Goal: Task Accomplishment & Management: Use online tool/utility

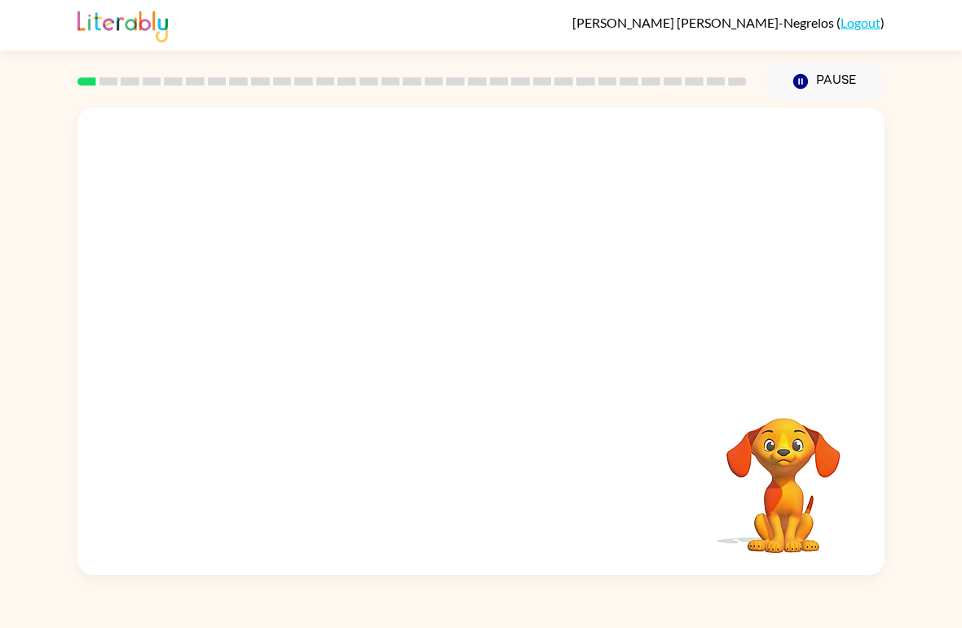
click at [862, 82] on button "Pause Pause" at bounding box center [825, 81] width 118 height 37
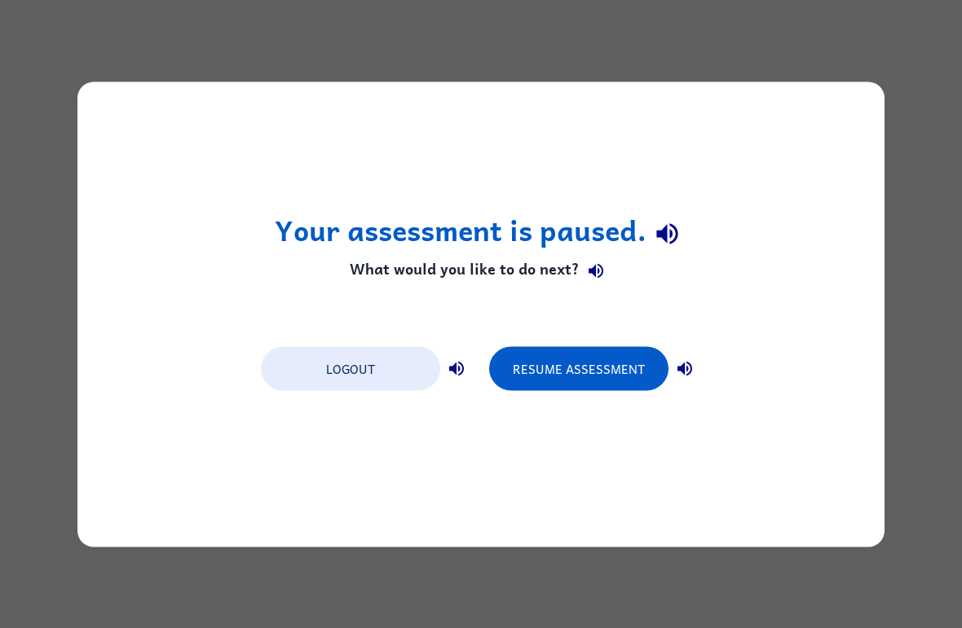
click at [959, 279] on div "Your assessment is paused. What would you like to do next? Logout Resume Assess…" at bounding box center [481, 314] width 962 height 628
click at [949, 602] on div "Your assessment is paused. What would you like to do next? Logout Resume Assess…" at bounding box center [481, 314] width 962 height 628
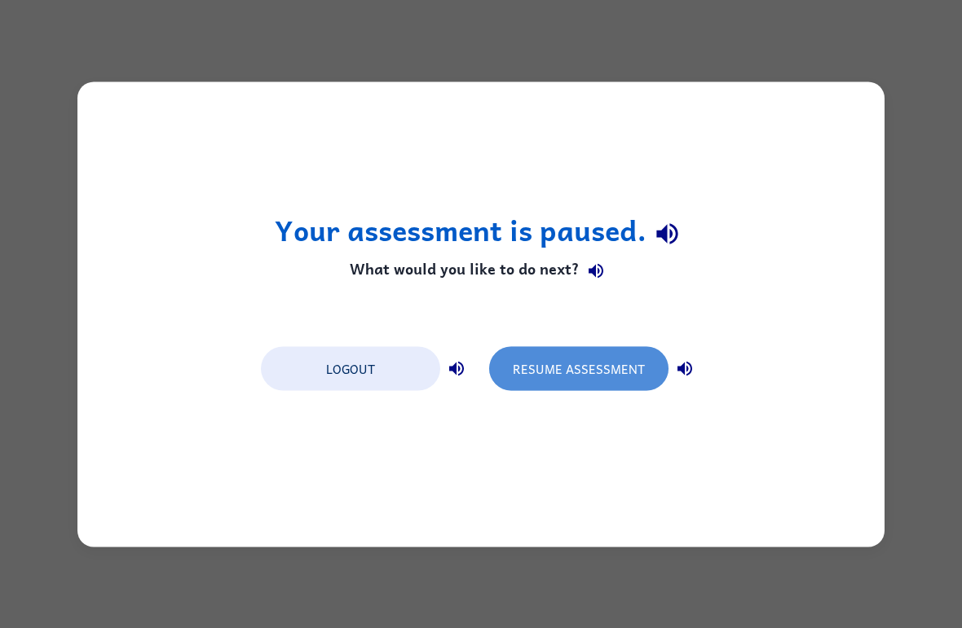
click at [609, 387] on button "Resume Assessment" at bounding box center [578, 368] width 179 height 44
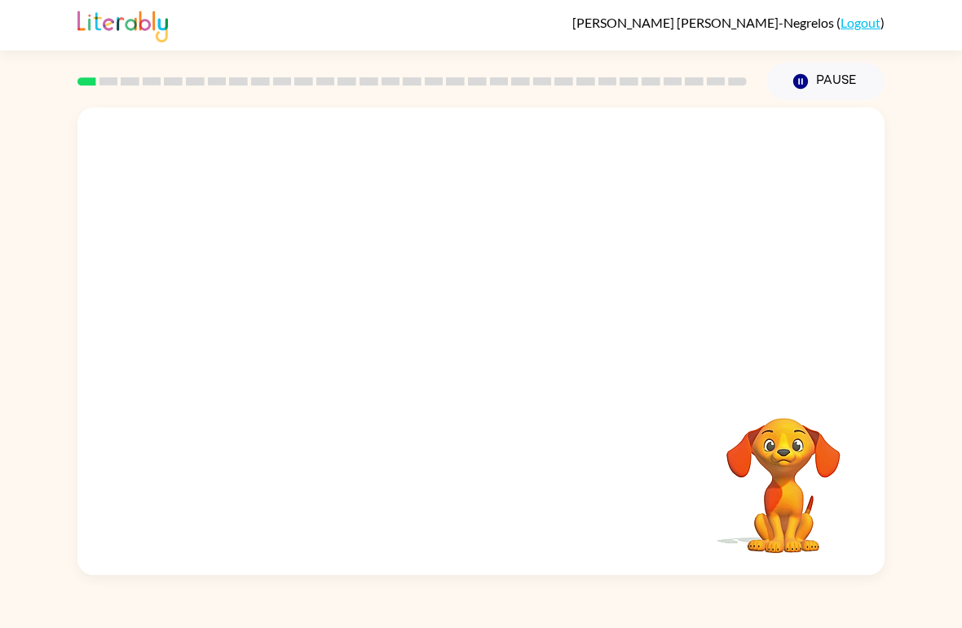
click at [821, 453] on video "Your browser must support playing .mp4 files to use Literably. Please try using…" at bounding box center [783, 474] width 163 height 163
click at [301, 408] on div "Your browser must support playing .mp4 files to use Literably. Please try using…" at bounding box center [480, 342] width 807 height 468
click at [828, 366] on div at bounding box center [480, 246] width 807 height 276
click at [747, 496] on video "Your browser must support playing .mp4 files to use Literably. Please try using…" at bounding box center [783, 474] width 163 height 163
click at [767, 507] on video "Your browser must support playing .mp4 files to use Literably. Please try using…" at bounding box center [783, 474] width 163 height 163
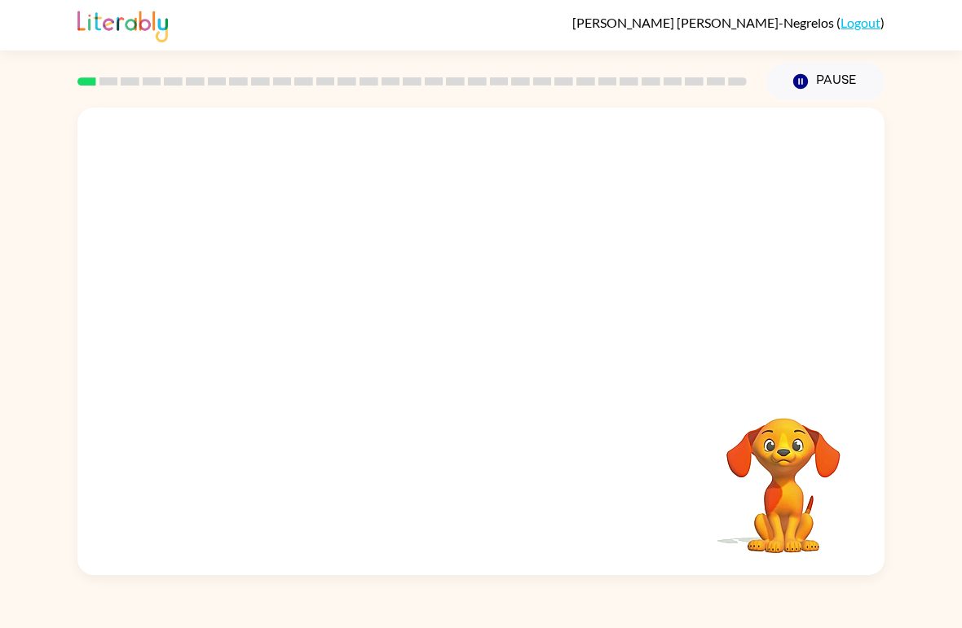
click at [734, 386] on div "Your browser must support playing .mp4 files to use Literably. Please try using…" at bounding box center [480, 342] width 807 height 468
click at [737, 505] on video "Your browser must support playing .mp4 files to use Literably. Please try using…" at bounding box center [783, 474] width 163 height 163
click at [736, 505] on video "Your browser must support playing .mp4 files to use Literably. Please try using…" at bounding box center [783, 474] width 163 height 163
click at [797, 512] on video "Your browser must support playing .mp4 files to use Literably. Please try using…" at bounding box center [783, 474] width 163 height 163
click at [813, 73] on button "Pause Pause" at bounding box center [825, 81] width 118 height 37
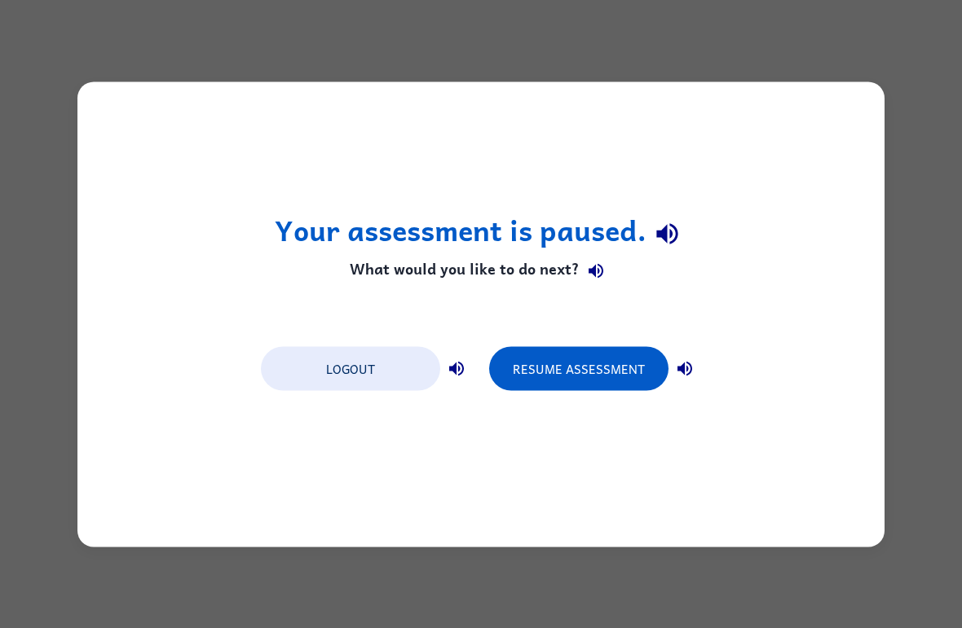
click at [686, 360] on icon "button" at bounding box center [685, 369] width 20 height 20
click at [611, 363] on button "Resume Assessment" at bounding box center [578, 368] width 179 height 44
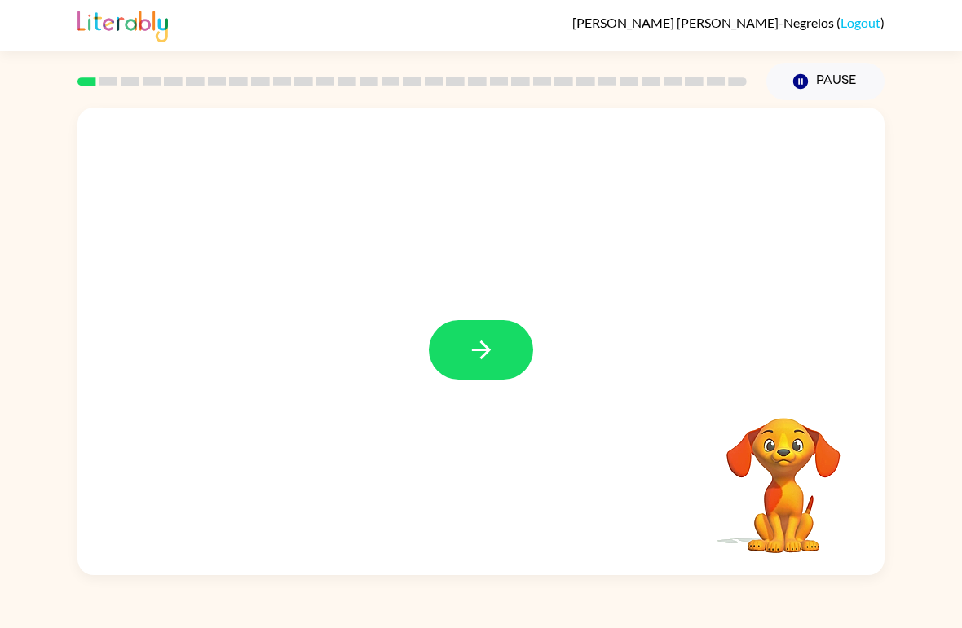
click at [445, 339] on button "button" at bounding box center [481, 350] width 104 height 60
click at [445, 339] on div at bounding box center [481, 350] width 104 height 60
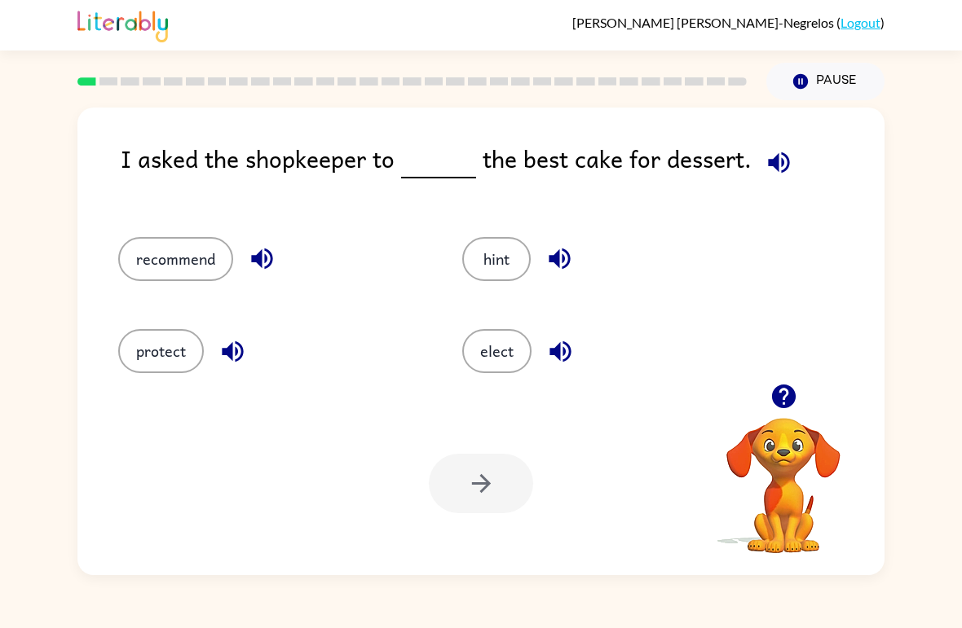
click at [209, 250] on button "recommend" at bounding box center [175, 259] width 115 height 44
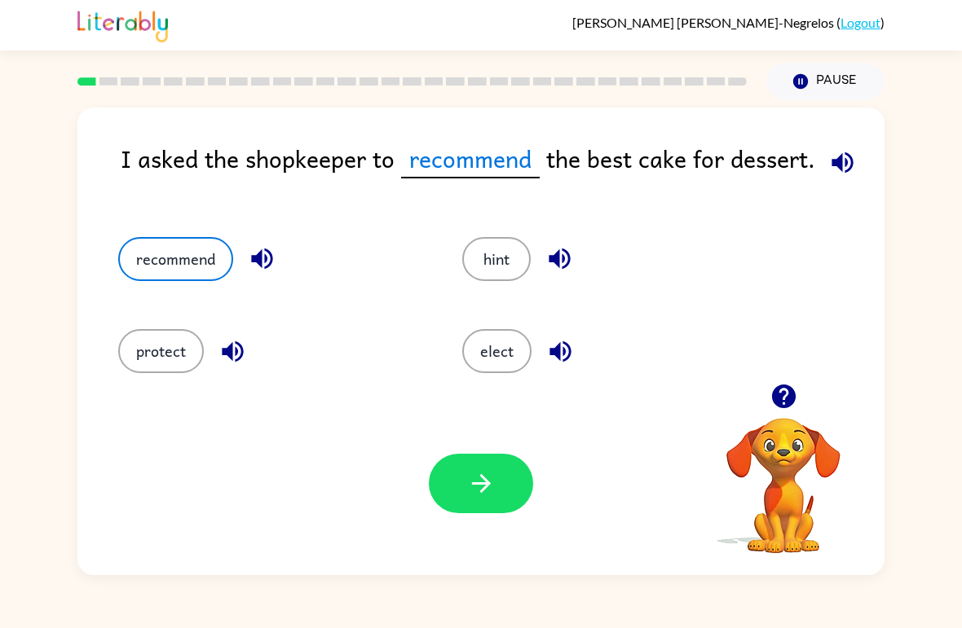
click at [842, 161] on icon "button" at bounding box center [842, 162] width 29 height 29
click at [844, 165] on icon "button" at bounding box center [841, 162] width 21 height 21
click at [475, 493] on icon "button" at bounding box center [481, 484] width 29 height 29
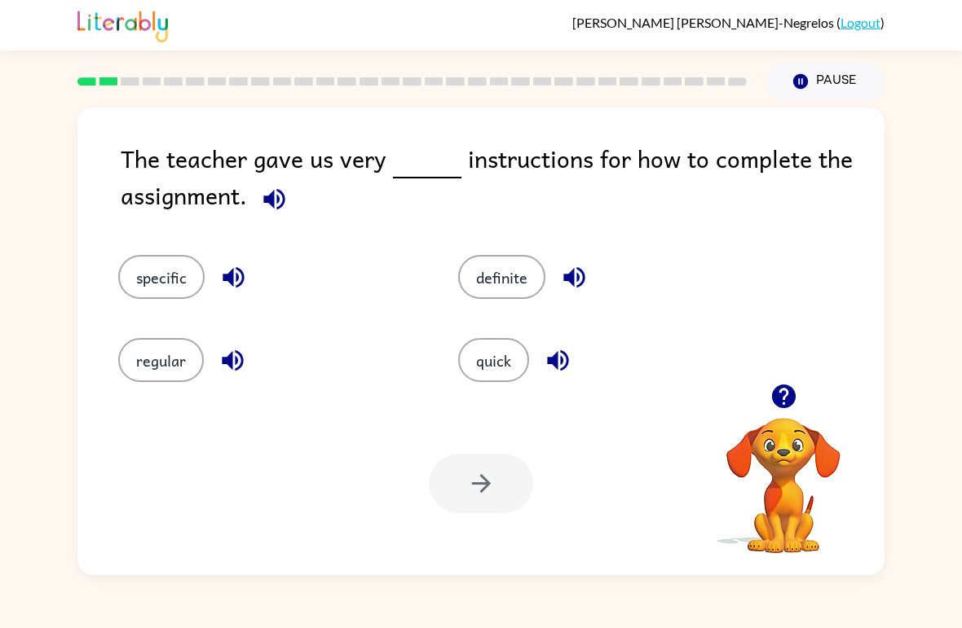
click at [259, 191] on button "button" at bounding box center [275, 200] width 42 height 42
click at [172, 279] on button "specific" at bounding box center [161, 277] width 86 height 44
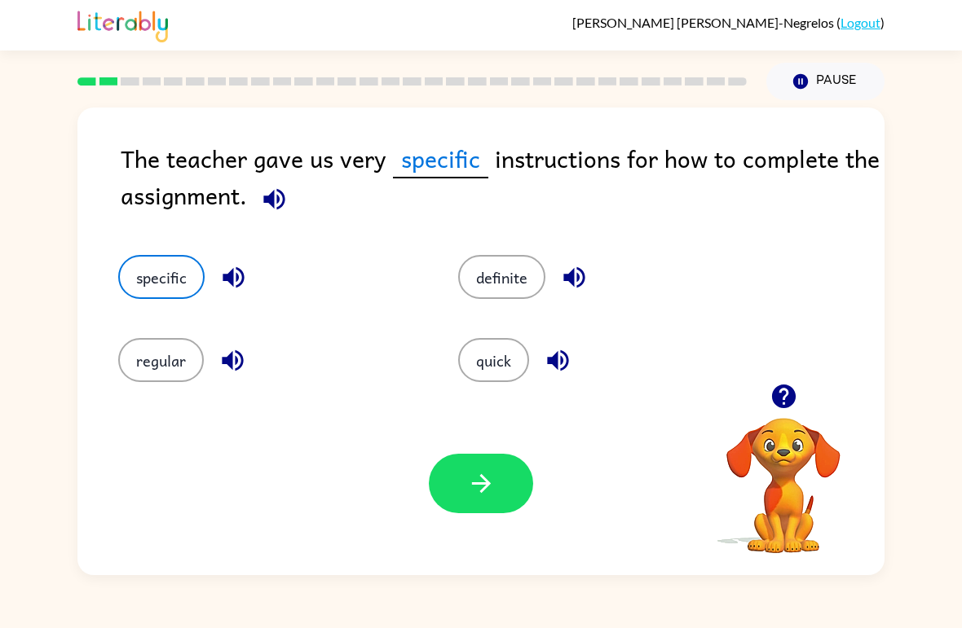
click at [496, 490] on button "button" at bounding box center [481, 484] width 104 height 60
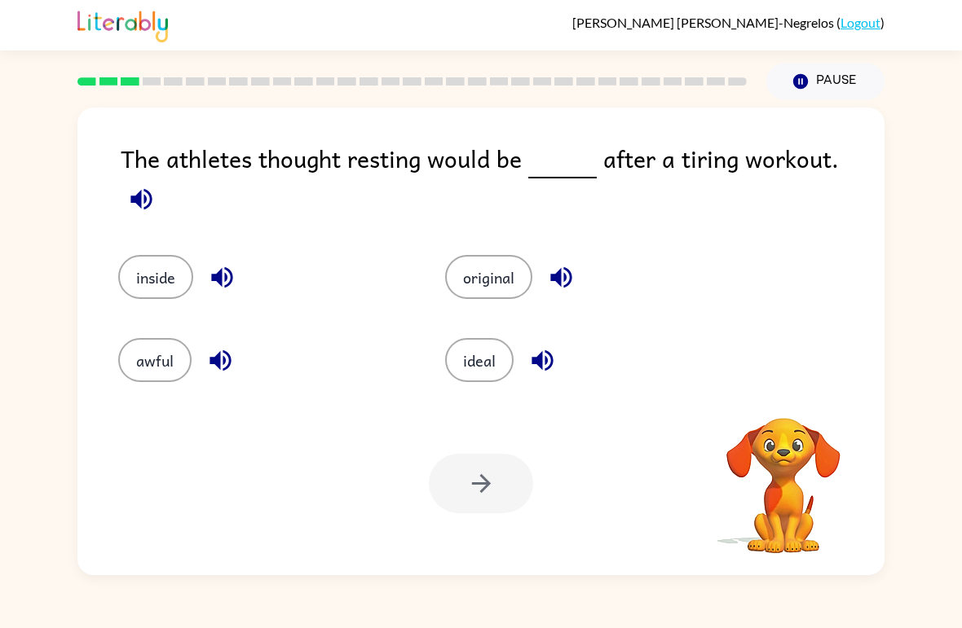
click at [152, 188] on icon "button" at bounding box center [140, 198] width 21 height 21
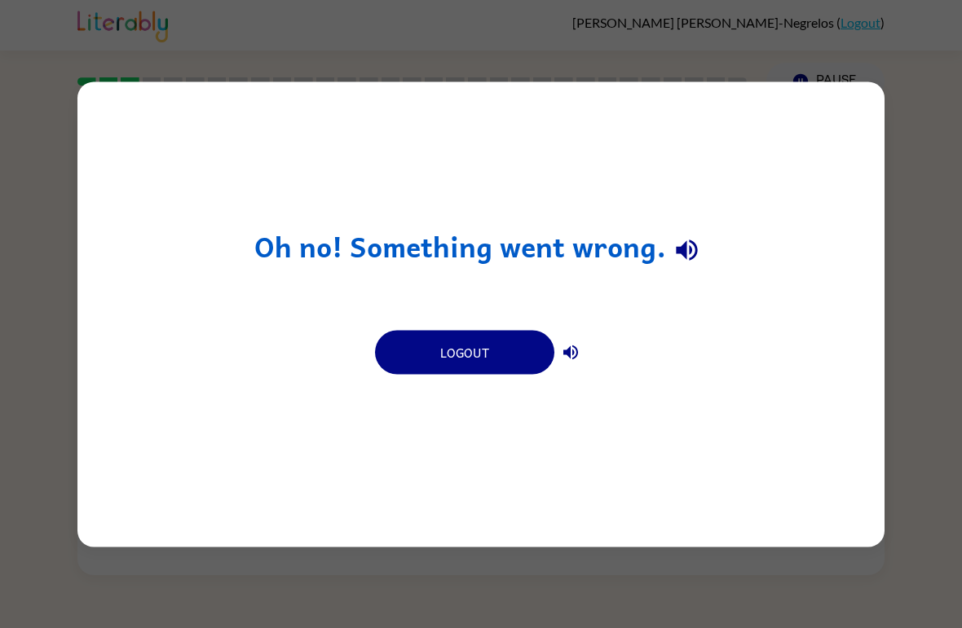
click at [691, 245] on icon "button" at bounding box center [686, 250] width 29 height 29
click at [731, 49] on div "Oh no! Something went wrong. Logout" at bounding box center [481, 314] width 962 height 628
click at [710, 75] on div "Oh no! Something went wrong. Logout" at bounding box center [481, 314] width 962 height 628
click at [710, 74] on div "Oh no! Something went wrong. Logout" at bounding box center [481, 314] width 962 height 628
click at [690, 252] on icon "button" at bounding box center [686, 250] width 21 height 21
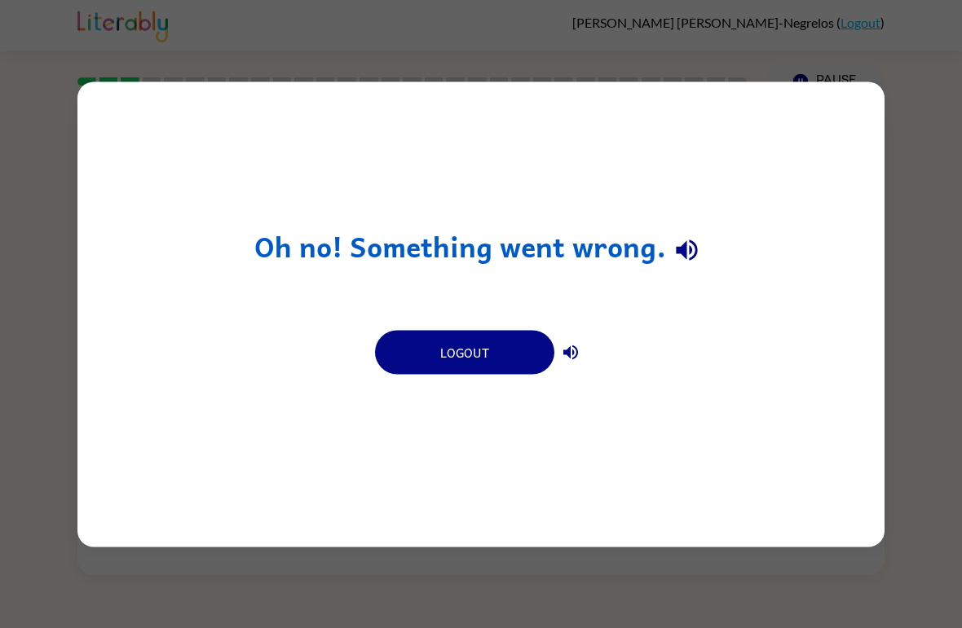
click at [690, 252] on icon "button" at bounding box center [686, 250] width 21 height 21
click at [693, 249] on icon "button" at bounding box center [686, 250] width 29 height 29
click at [692, 249] on icon "button" at bounding box center [686, 250] width 29 height 29
click at [704, 251] on button "button" at bounding box center [687, 251] width 42 height 42
click at [703, 251] on button "button" at bounding box center [687, 251] width 42 height 42
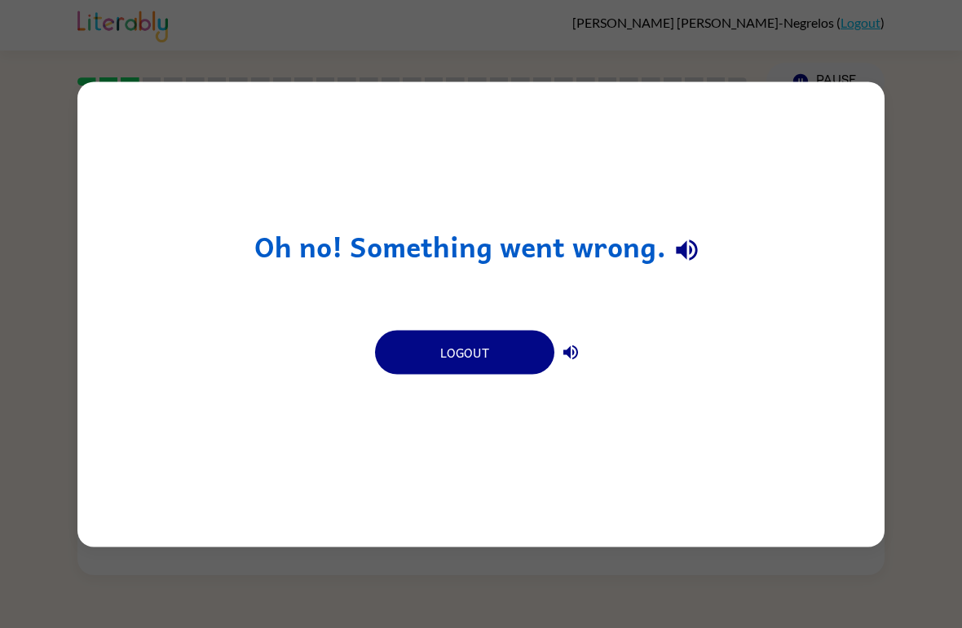
click at [694, 244] on icon "button" at bounding box center [686, 250] width 29 height 29
click at [694, 243] on icon "button" at bounding box center [686, 250] width 29 height 29
click at [699, 243] on icon "button" at bounding box center [686, 250] width 29 height 29
click at [696, 252] on icon "button" at bounding box center [686, 250] width 21 height 21
click at [695, 251] on icon "button" at bounding box center [686, 250] width 21 height 21
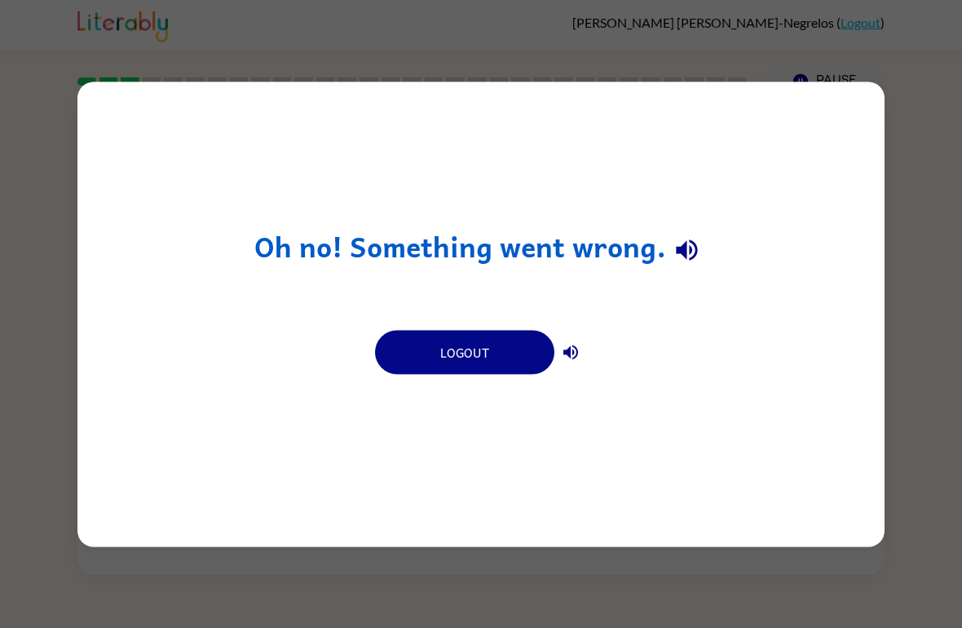
click at [688, 249] on icon "button" at bounding box center [686, 250] width 29 height 29
click at [693, 254] on icon "button" at bounding box center [686, 250] width 29 height 29
click at [685, 244] on icon "button" at bounding box center [686, 250] width 21 height 21
click at [681, 247] on icon "button" at bounding box center [686, 250] width 21 height 21
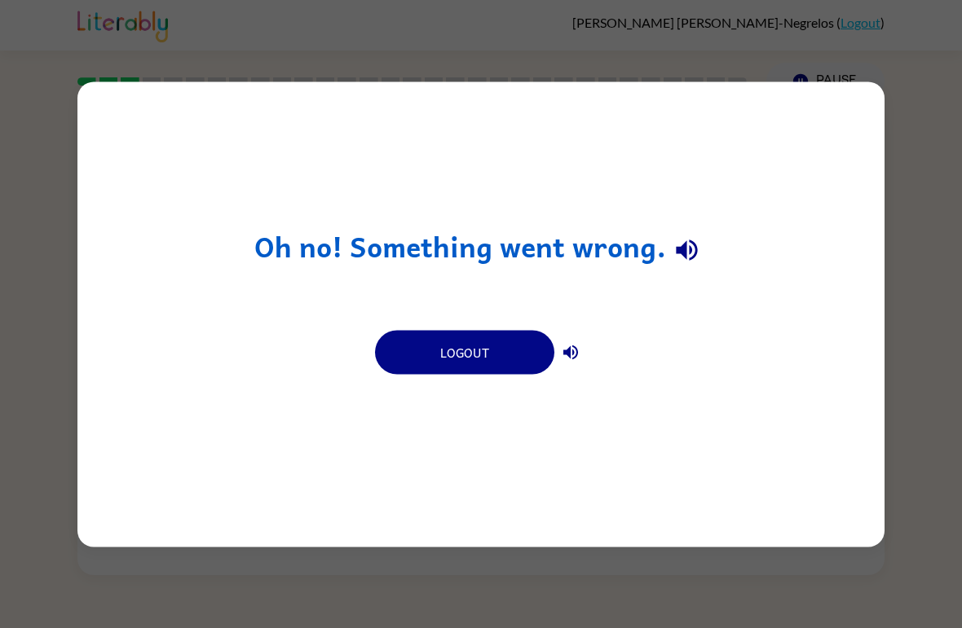
click at [680, 246] on icon "button" at bounding box center [686, 250] width 29 height 29
click at [677, 243] on icon "button" at bounding box center [686, 250] width 29 height 29
click at [677, 242] on icon "button" at bounding box center [686, 250] width 29 height 29
click at [686, 252] on icon "button" at bounding box center [686, 250] width 29 height 29
click at [691, 259] on icon "button" at bounding box center [686, 250] width 21 height 21
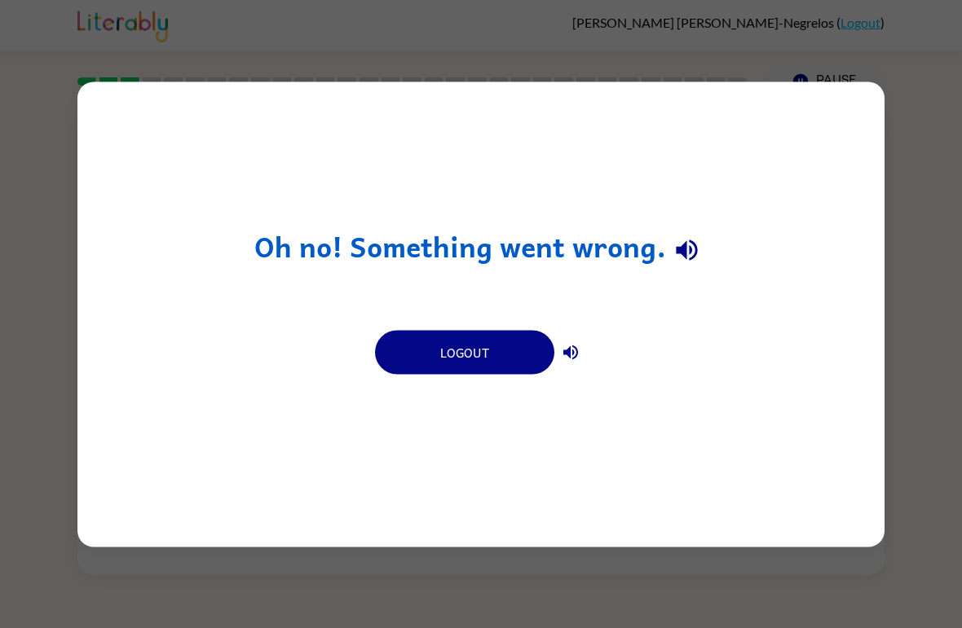
click at [691, 259] on icon "button" at bounding box center [686, 250] width 21 height 21
click at [692, 258] on icon "button" at bounding box center [686, 250] width 21 height 21
click at [692, 257] on icon "button" at bounding box center [686, 250] width 21 height 21
click at [690, 254] on icon "button" at bounding box center [686, 250] width 29 height 29
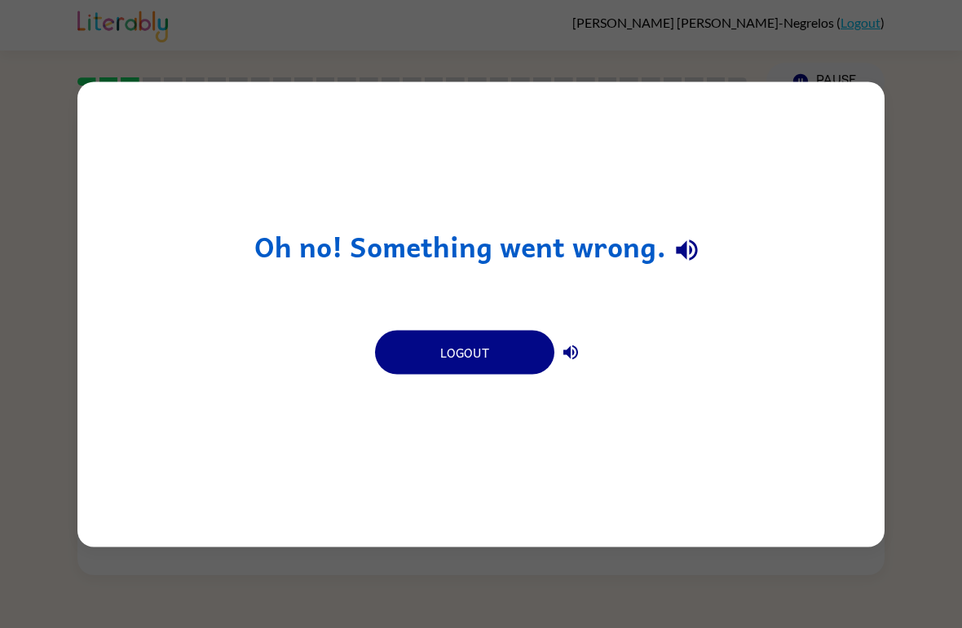
click at [695, 252] on icon "button" at bounding box center [686, 250] width 21 height 21
click at [696, 256] on icon "button" at bounding box center [686, 250] width 29 height 29
click at [700, 248] on button "button" at bounding box center [687, 251] width 42 height 42
click at [699, 246] on icon "button" at bounding box center [686, 250] width 29 height 29
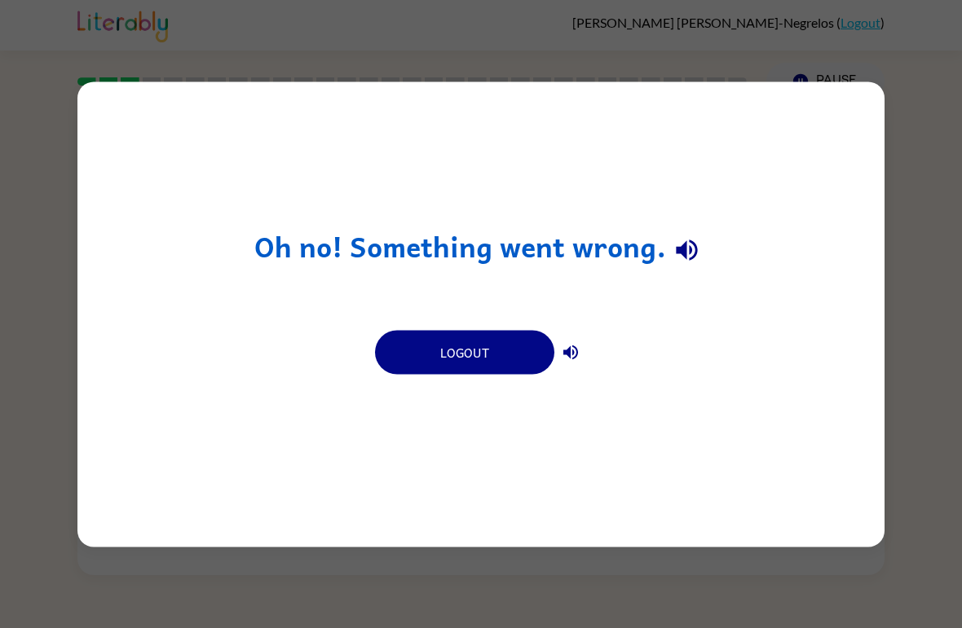
click at [699, 246] on icon "button" at bounding box center [686, 250] width 29 height 29
click at [694, 245] on icon "button" at bounding box center [686, 250] width 21 height 21
click at [690, 249] on icon "button" at bounding box center [686, 250] width 21 height 21
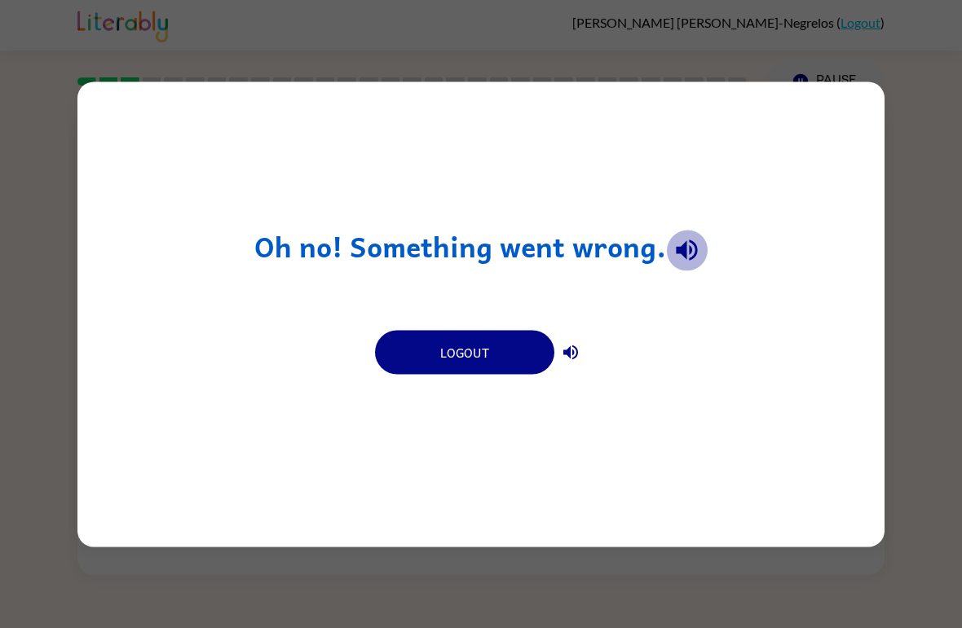
click at [694, 241] on icon "button" at bounding box center [686, 250] width 29 height 29
click at [693, 240] on icon "button" at bounding box center [686, 250] width 29 height 29
click at [691, 246] on icon "button" at bounding box center [686, 250] width 29 height 29
click at [690, 246] on icon "button" at bounding box center [686, 250] width 29 height 29
click at [689, 250] on icon "button" at bounding box center [686, 250] width 21 height 21
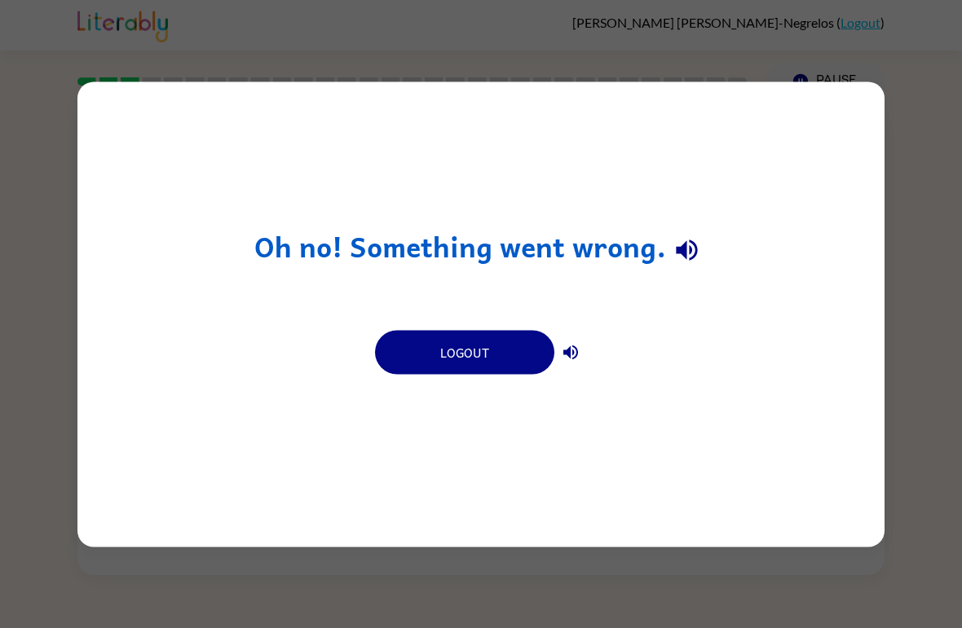
click at [688, 250] on icon "button" at bounding box center [686, 250] width 29 height 29
click at [697, 260] on icon "button" at bounding box center [686, 250] width 29 height 29
click at [700, 241] on button "button" at bounding box center [687, 251] width 42 height 42
click at [692, 245] on icon "button" at bounding box center [686, 250] width 29 height 29
click at [698, 244] on icon "button" at bounding box center [686, 250] width 29 height 29
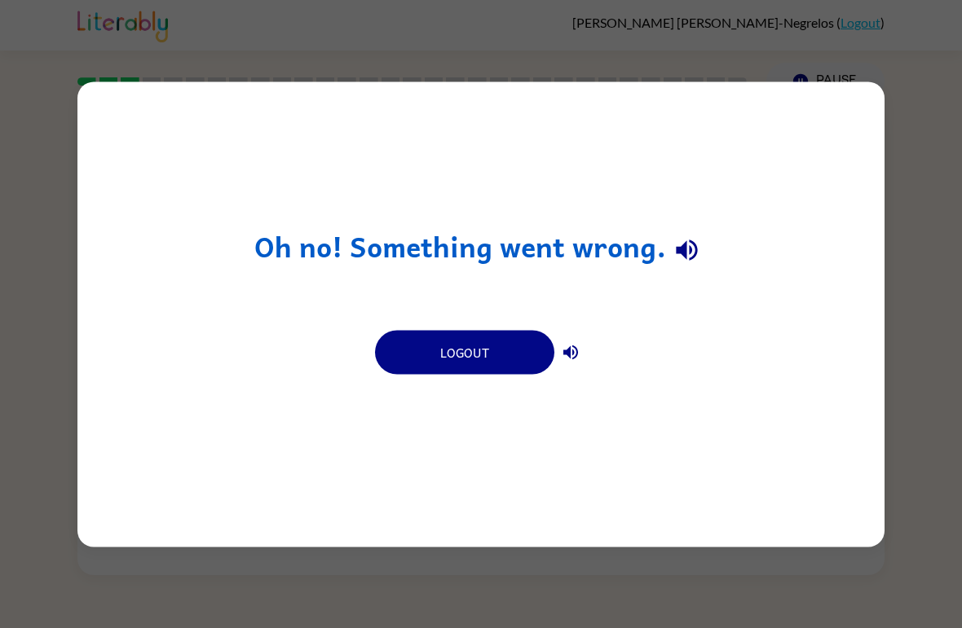
click at [700, 240] on button "button" at bounding box center [687, 251] width 42 height 42
click at [700, 241] on button "button" at bounding box center [687, 251] width 42 height 42
click at [696, 240] on icon "button" at bounding box center [686, 250] width 29 height 29
click at [691, 239] on icon "button" at bounding box center [686, 250] width 29 height 29
click at [674, 218] on div "Oh no! Something went wrong. Logout" at bounding box center [480, 314] width 807 height 465
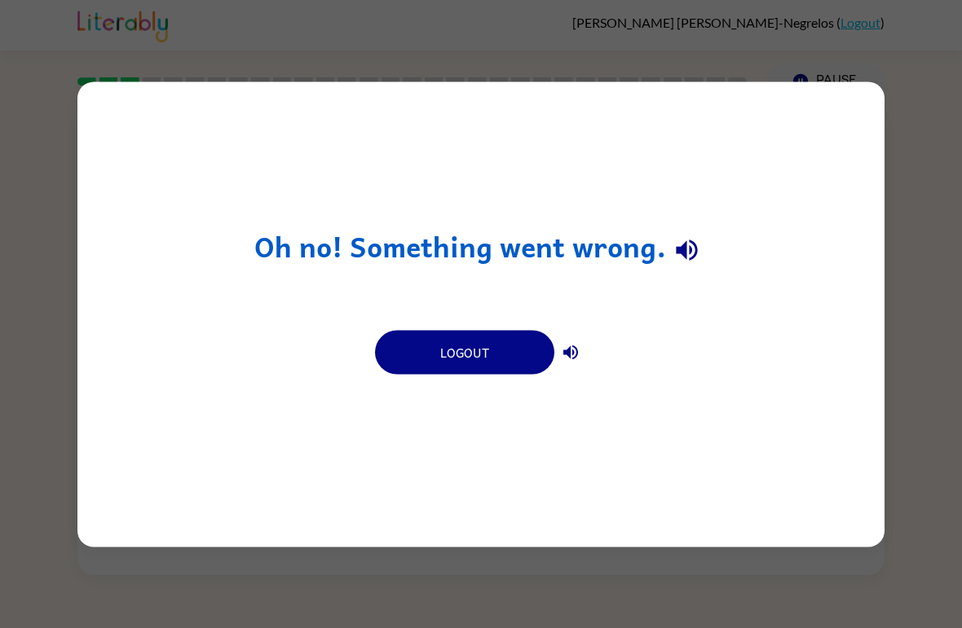
click at [681, 225] on div "Oh no! Something went wrong. Logout" at bounding box center [480, 314] width 807 height 465
click at [688, 234] on button "button" at bounding box center [687, 251] width 42 height 42
click at [701, 245] on button "button" at bounding box center [687, 251] width 42 height 42
click at [688, 241] on icon "button" at bounding box center [686, 250] width 29 height 29
click at [695, 245] on icon "button" at bounding box center [686, 250] width 29 height 29
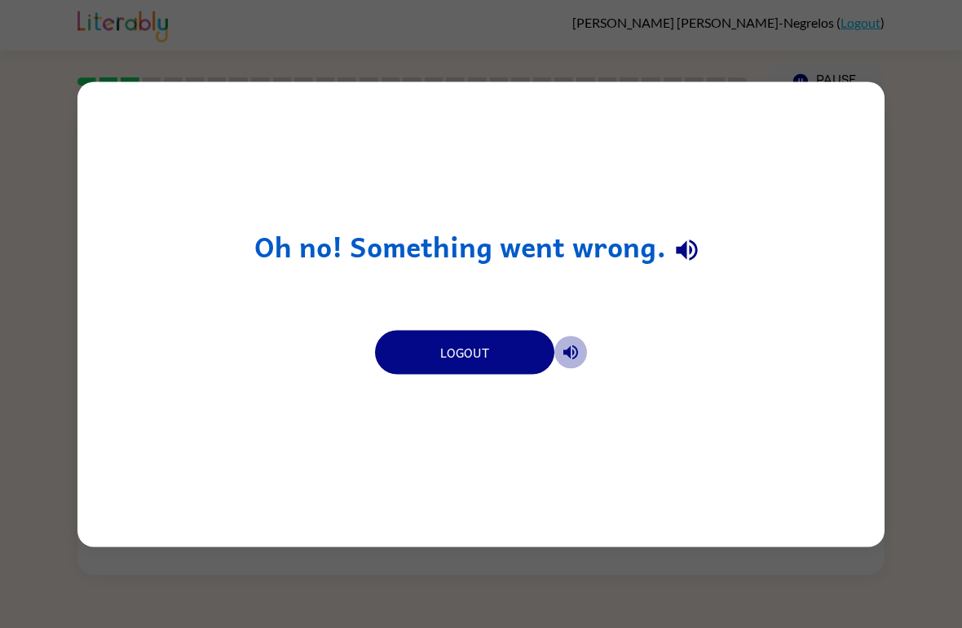
click at [574, 359] on icon "button" at bounding box center [570, 352] width 15 height 15
click at [443, 345] on button "Logout" at bounding box center [464, 352] width 179 height 44
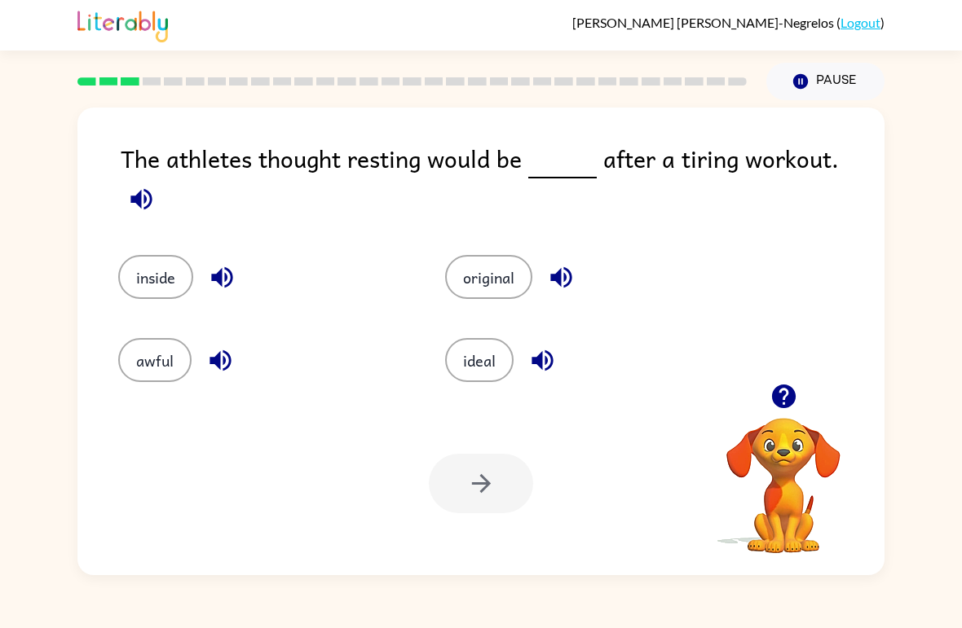
click at [156, 185] on icon "button" at bounding box center [141, 199] width 29 height 29
click at [162, 179] on button "button" at bounding box center [142, 200] width 42 height 42
click at [502, 258] on button "original" at bounding box center [488, 277] width 87 height 44
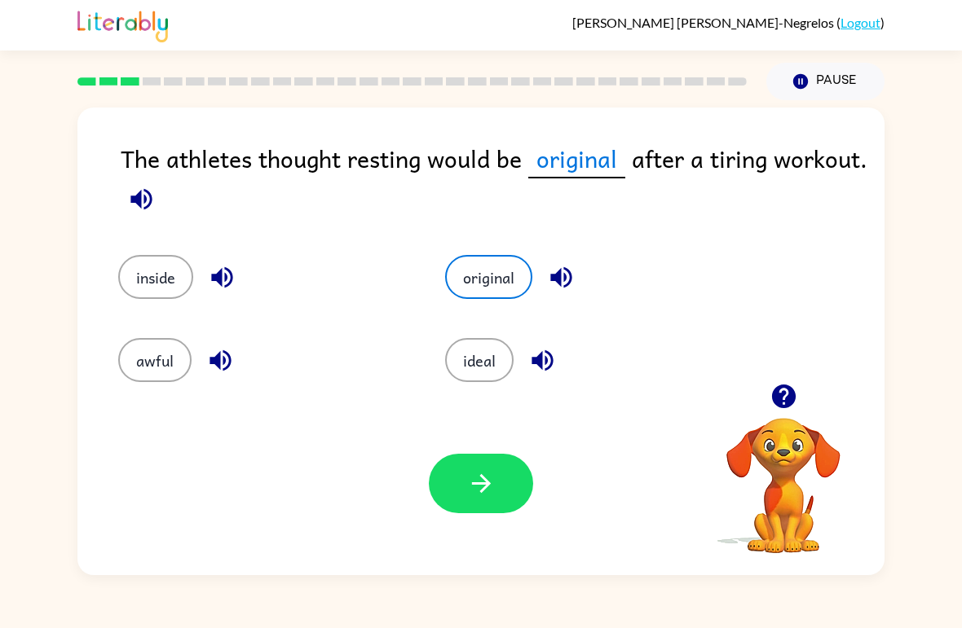
click at [489, 493] on icon "button" at bounding box center [481, 484] width 29 height 29
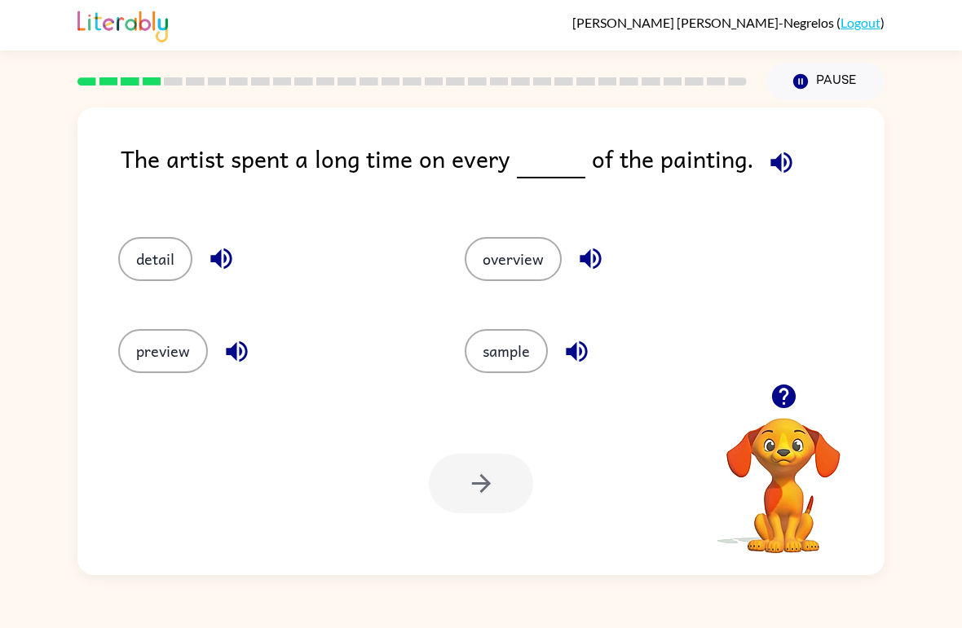
click at [784, 165] on icon "button" at bounding box center [780, 162] width 21 height 21
click at [157, 247] on button "detail" at bounding box center [155, 259] width 74 height 44
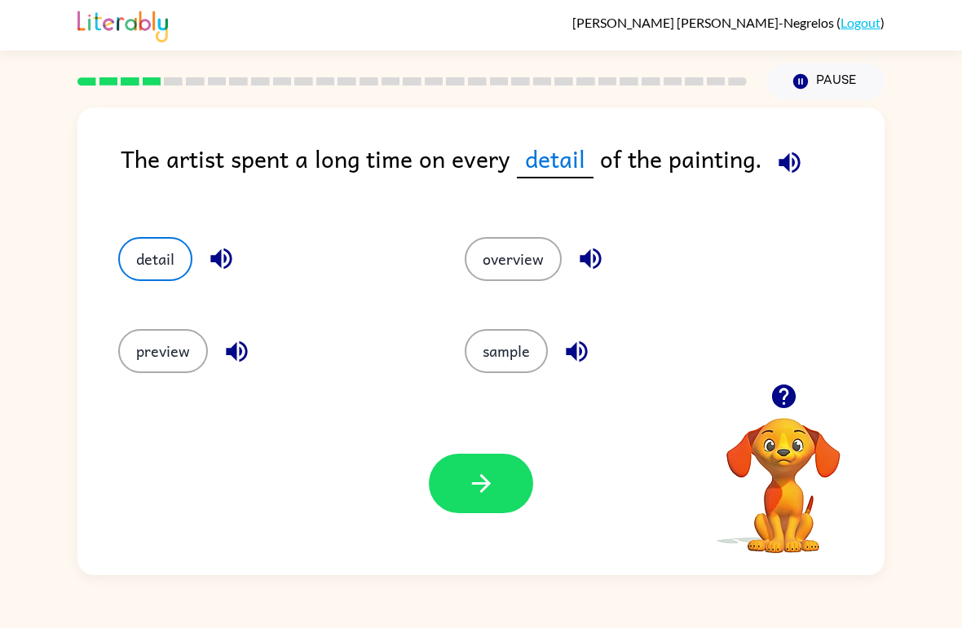
click at [499, 459] on button "button" at bounding box center [481, 484] width 104 height 60
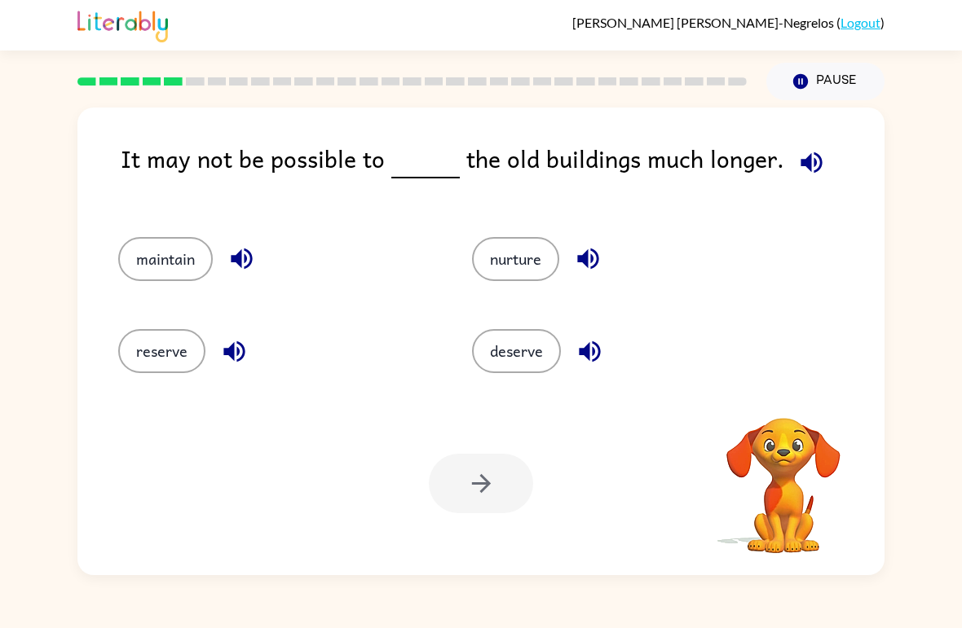
click at [816, 158] on icon "button" at bounding box center [811, 162] width 29 height 29
click at [157, 265] on button "maintain" at bounding box center [165, 259] width 95 height 44
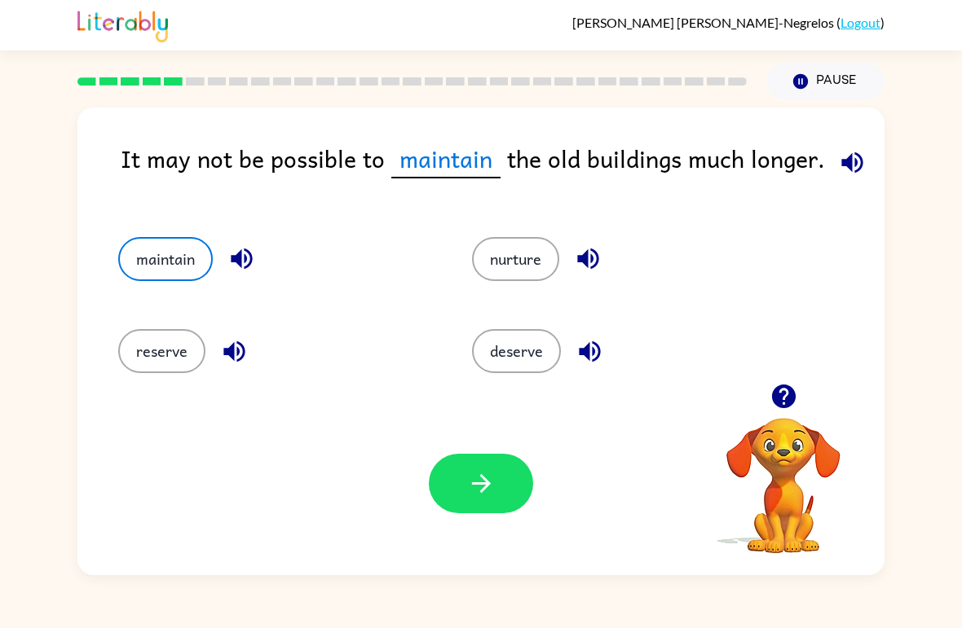
click at [463, 470] on button "button" at bounding box center [481, 484] width 104 height 60
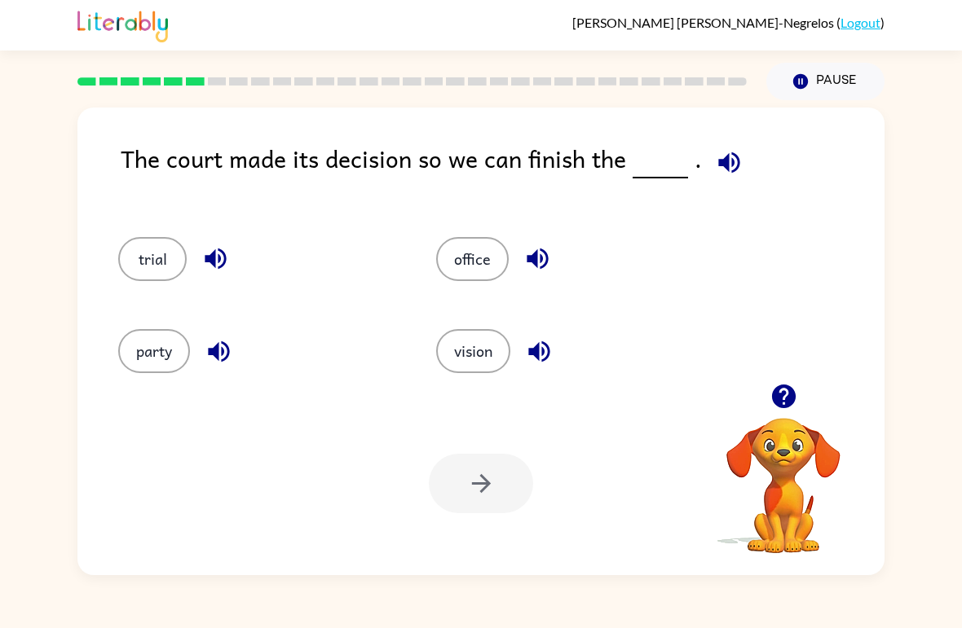
click at [742, 156] on button "button" at bounding box center [729, 163] width 42 height 42
click at [170, 240] on button "trial" at bounding box center [152, 259] width 68 height 44
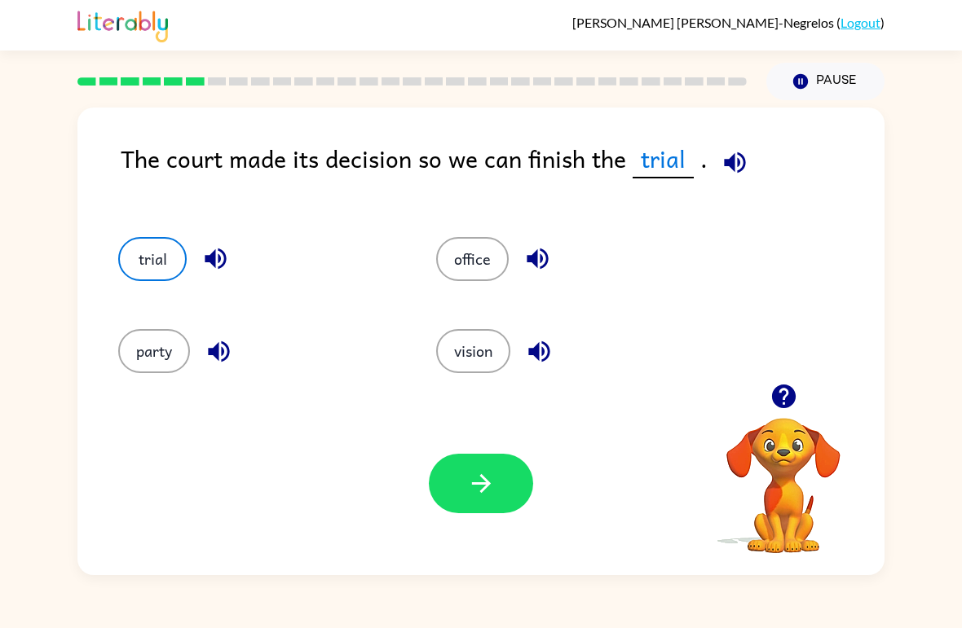
click at [456, 514] on button "button" at bounding box center [481, 484] width 104 height 60
click at [163, 342] on button "party" at bounding box center [154, 351] width 72 height 44
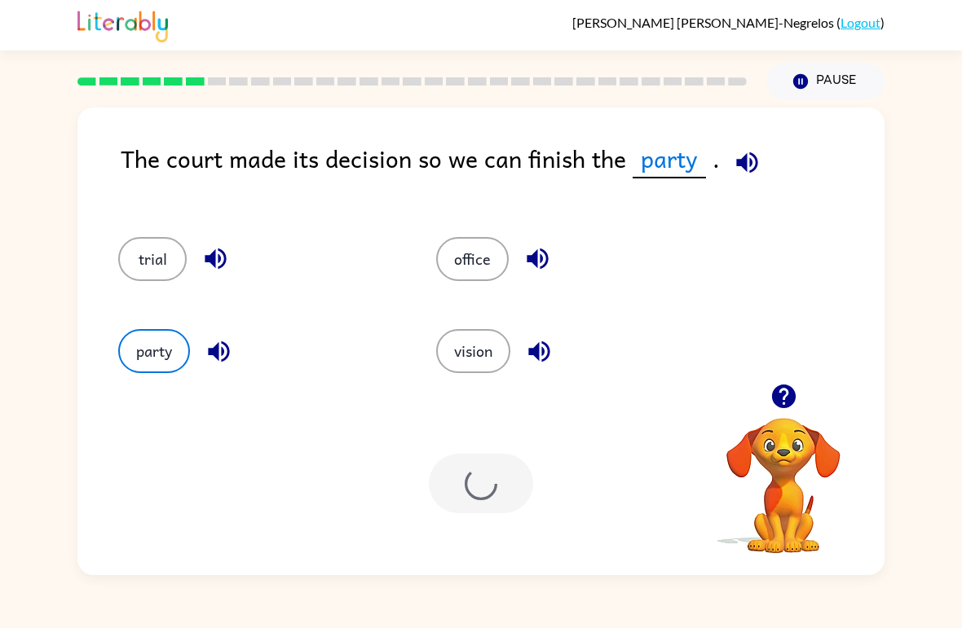
click at [461, 368] on button "vision" at bounding box center [473, 351] width 74 height 44
click at [475, 256] on button "office" at bounding box center [472, 259] width 73 height 44
click at [164, 258] on button "trial" at bounding box center [152, 259] width 68 height 44
click at [731, 161] on icon "button" at bounding box center [735, 162] width 29 height 29
click at [224, 258] on icon "button" at bounding box center [215, 259] width 21 height 21
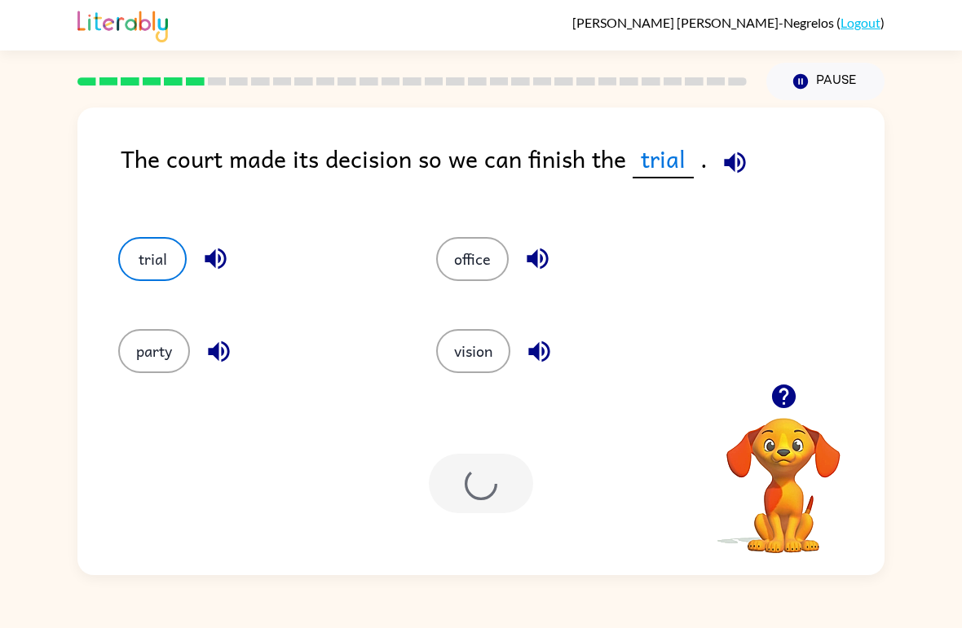
click at [157, 257] on button "trial" at bounding box center [152, 259] width 68 height 44
click at [154, 254] on button "trial" at bounding box center [152, 259] width 68 height 44
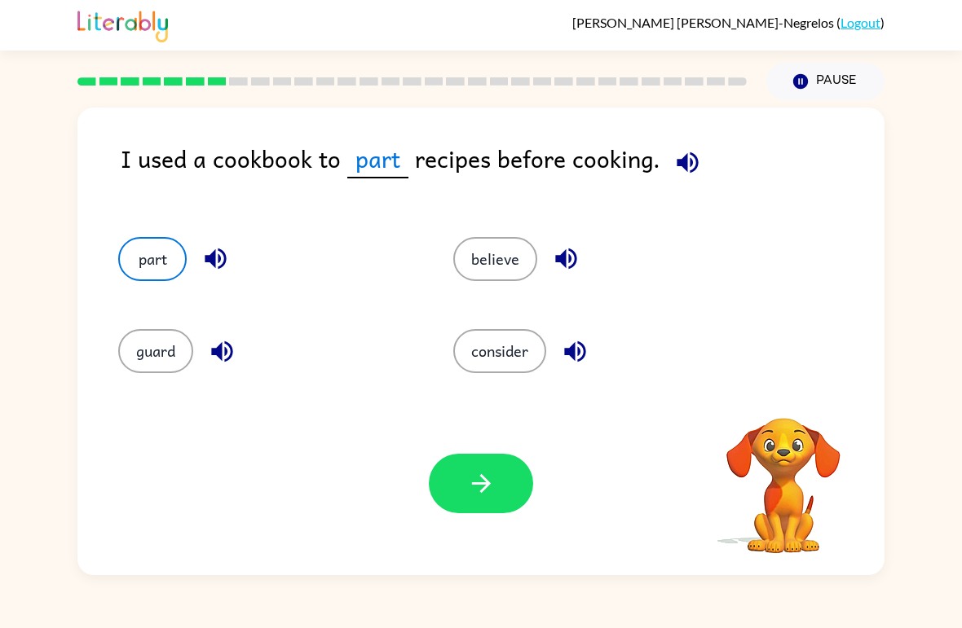
click at [161, 267] on button "part" at bounding box center [152, 259] width 68 height 44
click at [684, 161] on icon "button" at bounding box center [687, 162] width 29 height 29
click at [505, 346] on button "consider" at bounding box center [499, 351] width 93 height 44
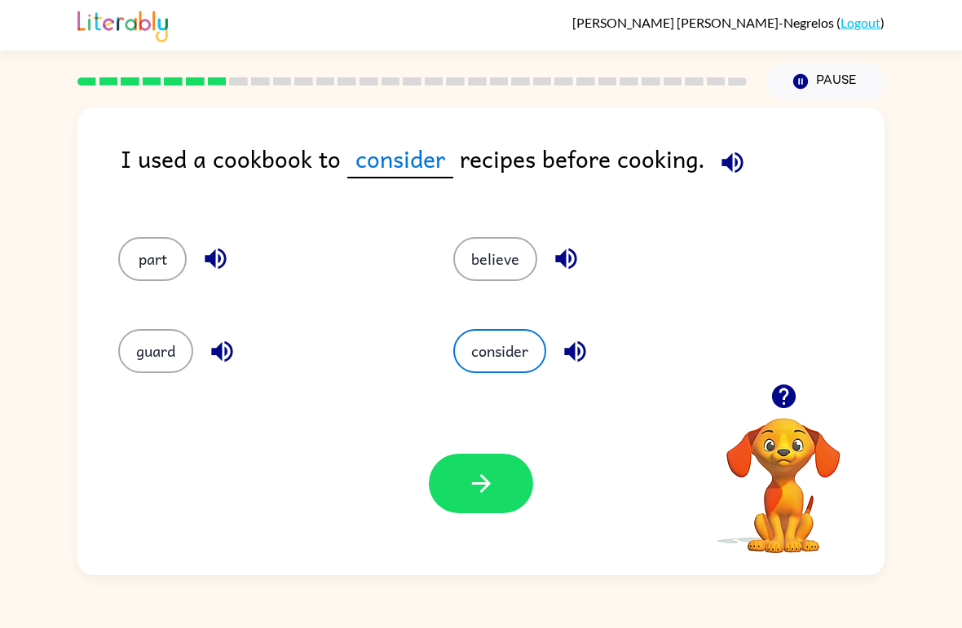
click at [435, 507] on div at bounding box center [481, 484] width 104 height 60
click at [470, 462] on button "button" at bounding box center [481, 484] width 104 height 60
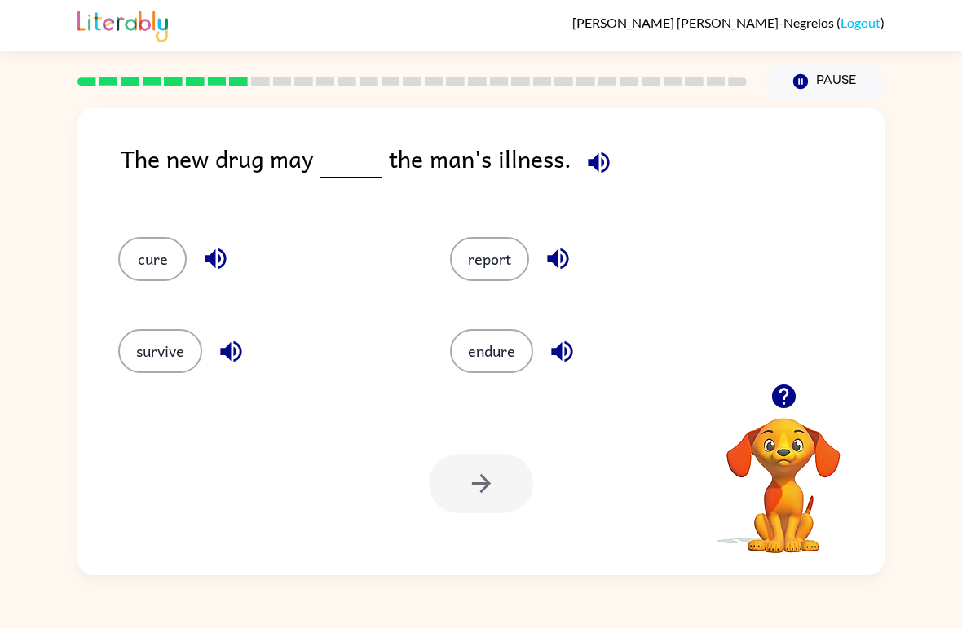
click at [589, 158] on icon "button" at bounding box center [598, 162] width 29 height 29
click at [181, 249] on button "cure" at bounding box center [152, 259] width 68 height 44
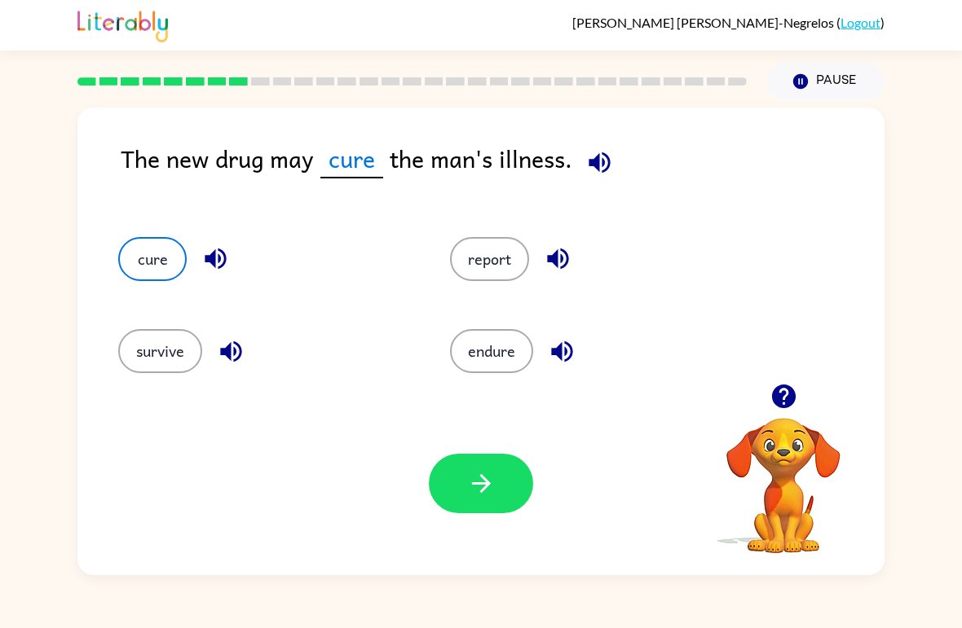
click at [461, 500] on button "button" at bounding box center [481, 484] width 104 height 60
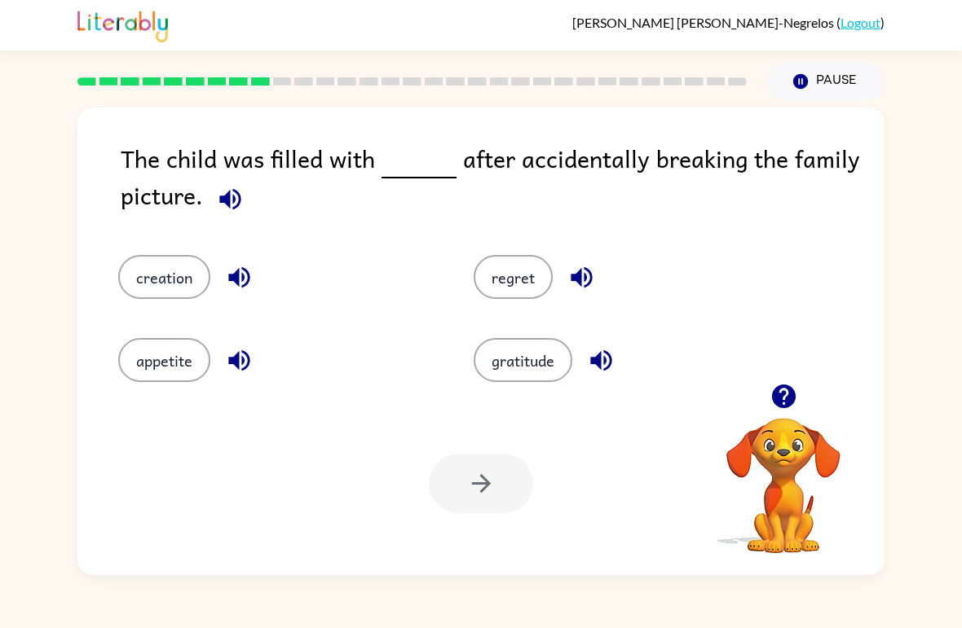
click at [229, 203] on icon "button" at bounding box center [229, 198] width 21 height 21
click at [530, 263] on button "regret" at bounding box center [513, 277] width 79 height 44
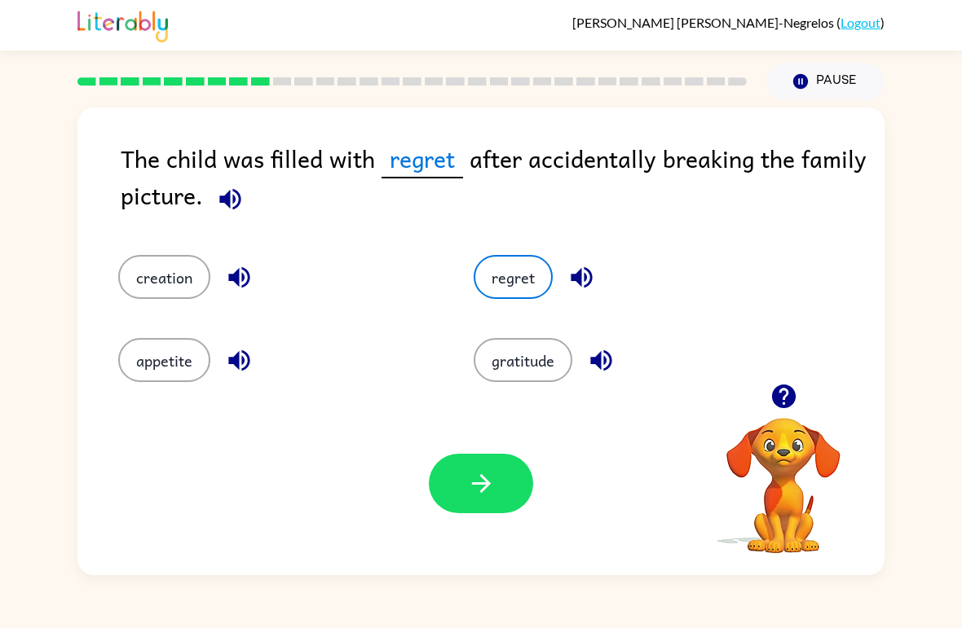
click at [468, 477] on icon "button" at bounding box center [481, 484] width 29 height 29
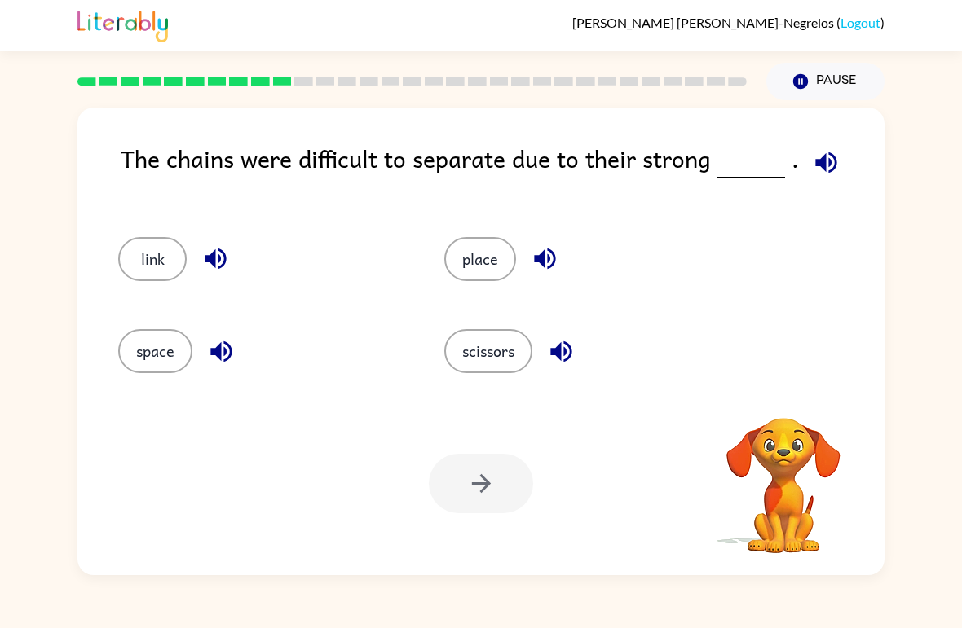
click at [835, 161] on button "button" at bounding box center [826, 163] width 42 height 42
click at [159, 254] on button "link" at bounding box center [152, 259] width 68 height 44
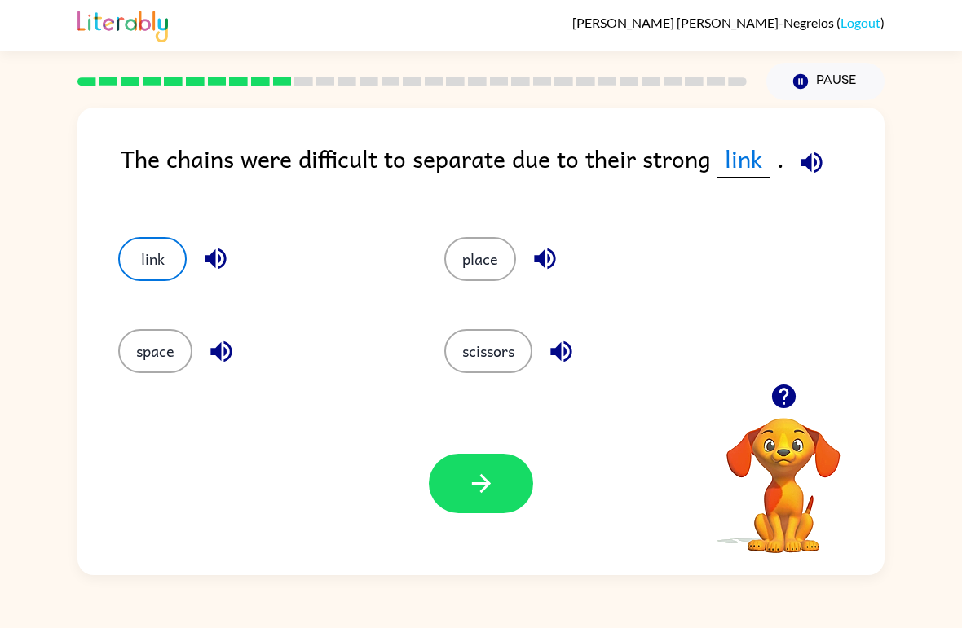
click at [478, 487] on icon "button" at bounding box center [481, 484] width 29 height 29
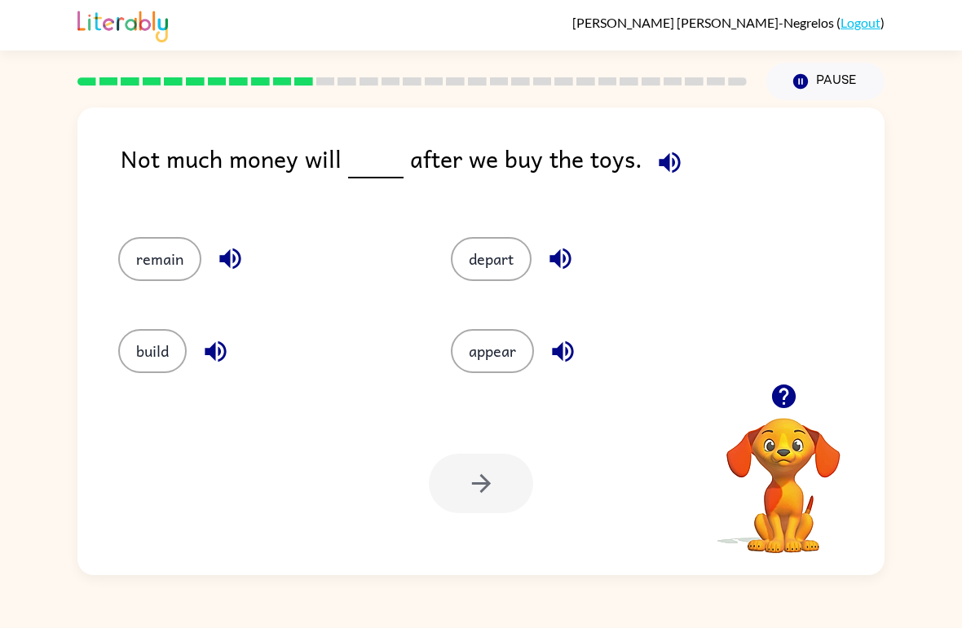
click at [659, 176] on icon "button" at bounding box center [669, 162] width 29 height 29
click at [177, 258] on button "remain" at bounding box center [159, 259] width 83 height 44
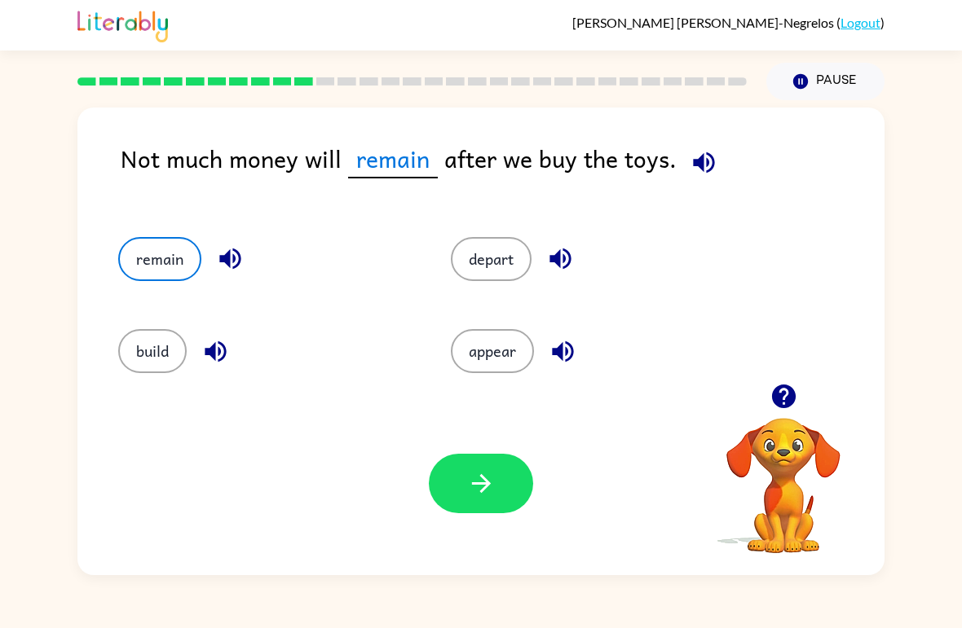
click at [475, 475] on icon "button" at bounding box center [481, 484] width 29 height 29
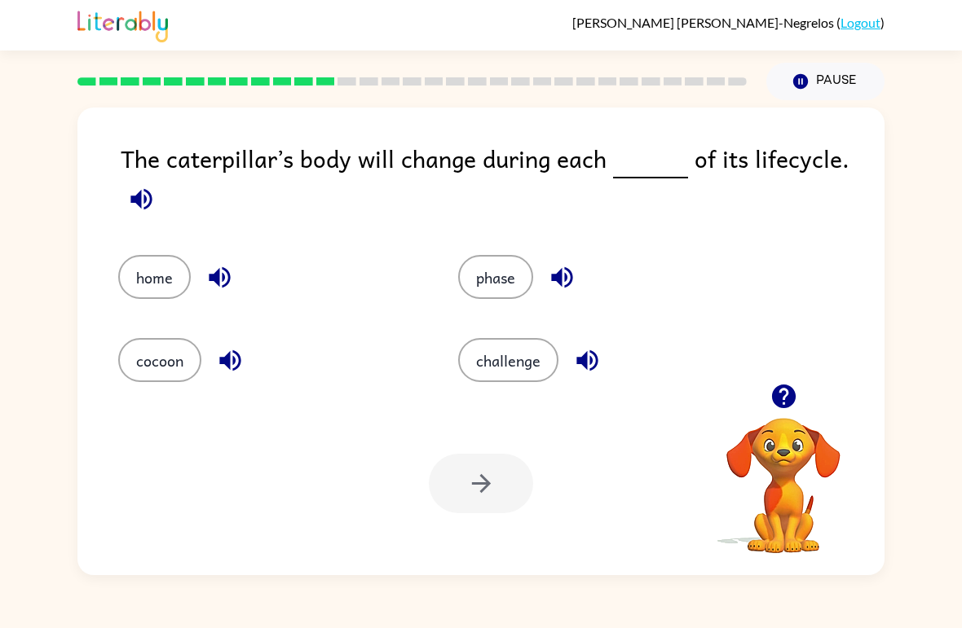
click at [138, 204] on icon "button" at bounding box center [140, 198] width 21 height 21
click at [514, 280] on button "phase" at bounding box center [495, 277] width 75 height 44
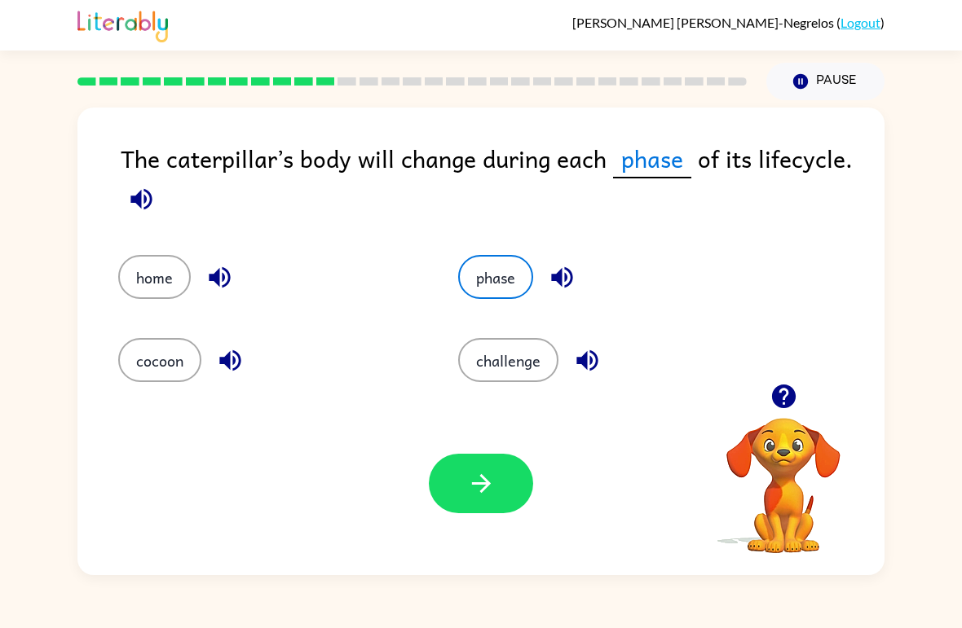
click at [504, 481] on button "button" at bounding box center [481, 484] width 104 height 60
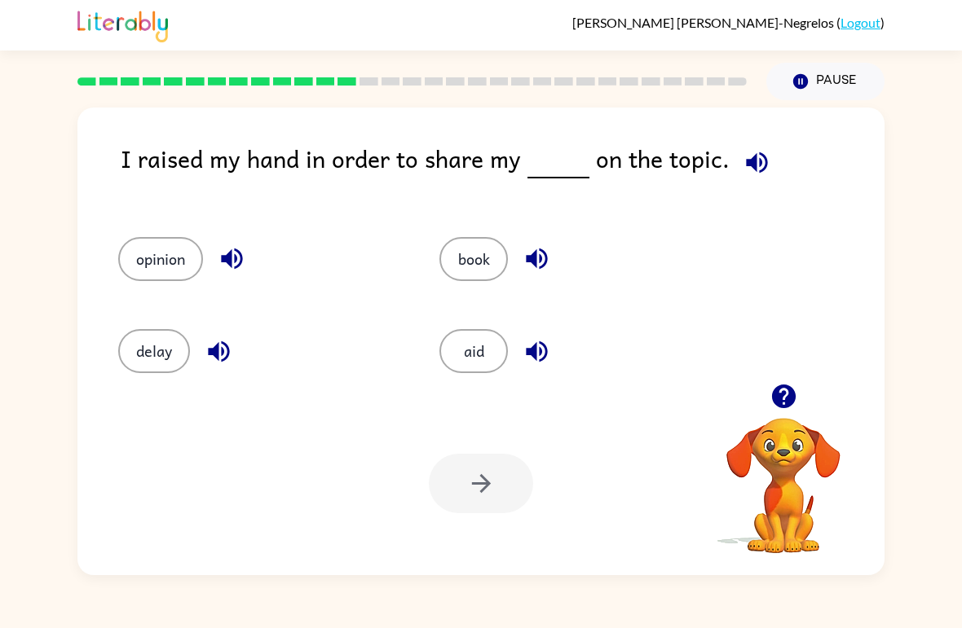
click at [754, 183] on button "button" at bounding box center [757, 163] width 42 height 42
click at [176, 277] on button "opinion" at bounding box center [160, 259] width 85 height 44
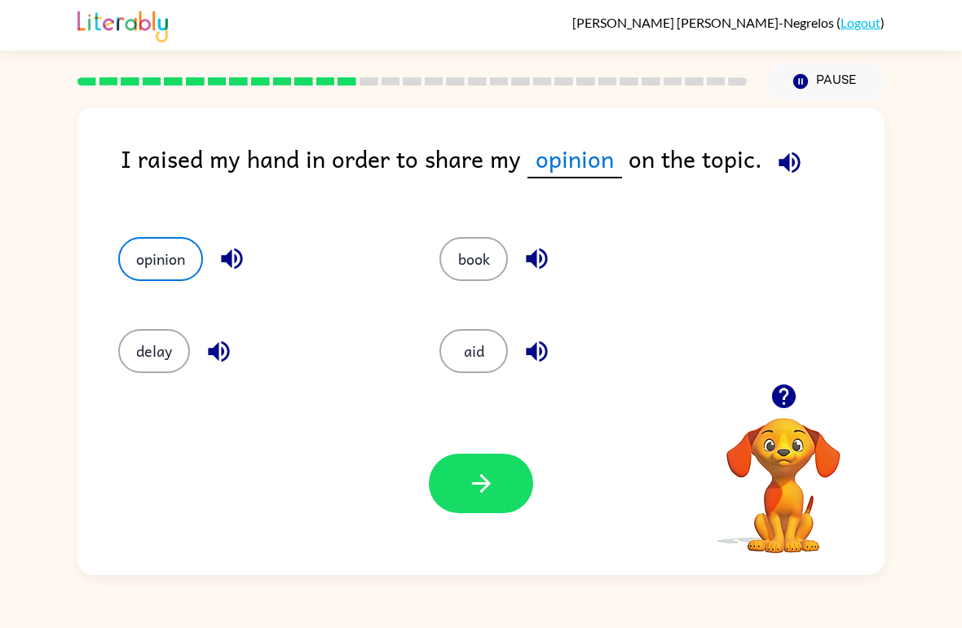
click at [474, 504] on button "button" at bounding box center [481, 484] width 104 height 60
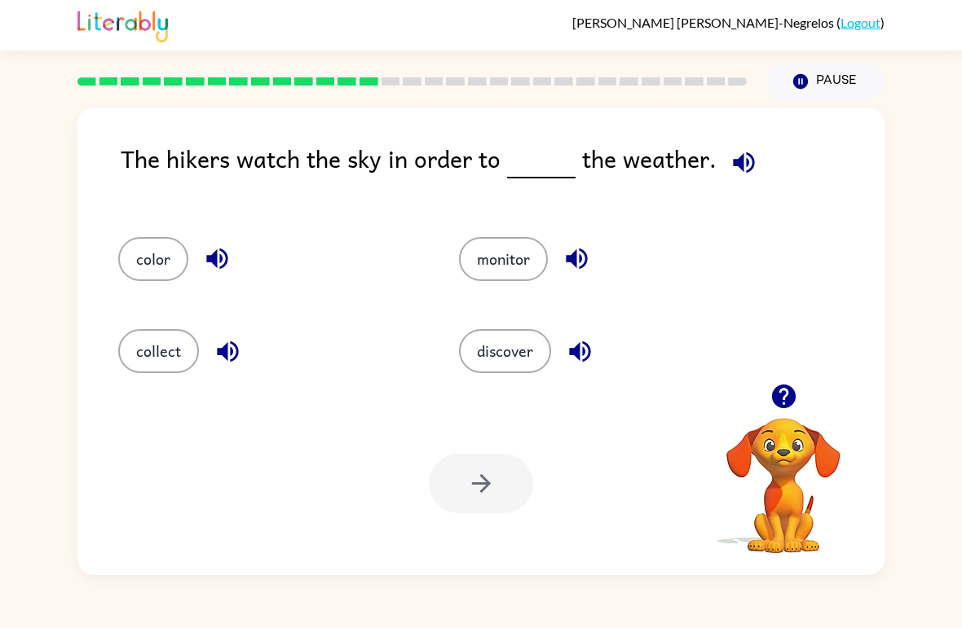
click at [735, 157] on icon "button" at bounding box center [744, 162] width 29 height 29
click at [529, 258] on button "monitor" at bounding box center [503, 259] width 89 height 44
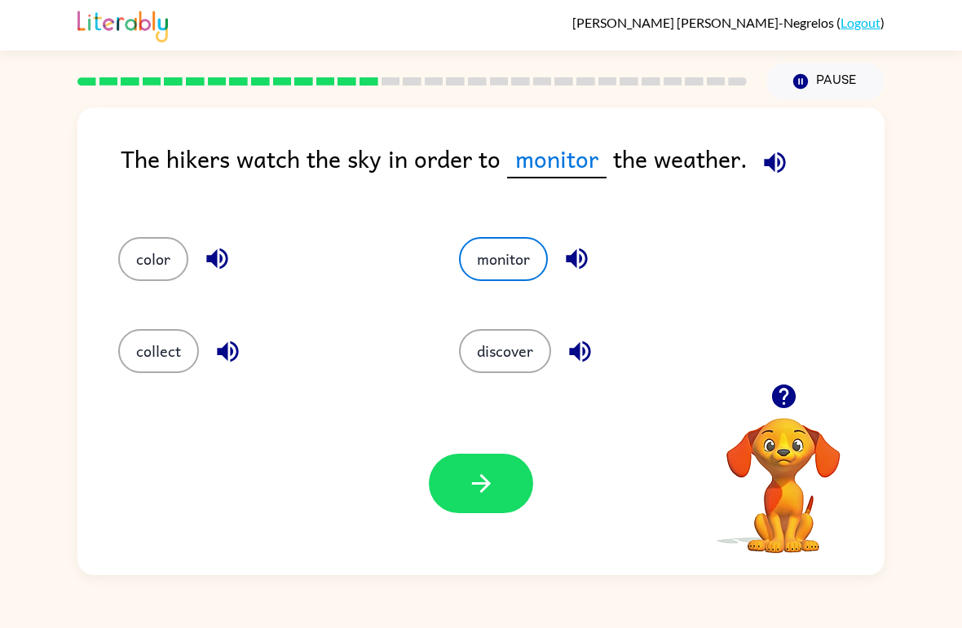
click at [487, 493] on icon "button" at bounding box center [481, 484] width 29 height 29
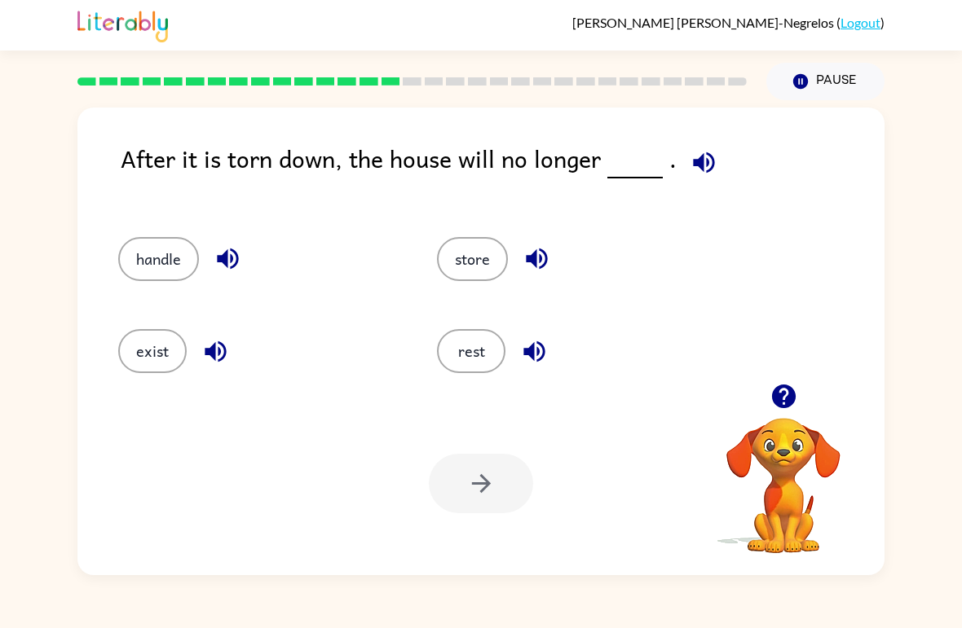
click at [697, 176] on icon "button" at bounding box center [704, 162] width 29 height 29
click at [167, 358] on button "exist" at bounding box center [152, 351] width 68 height 44
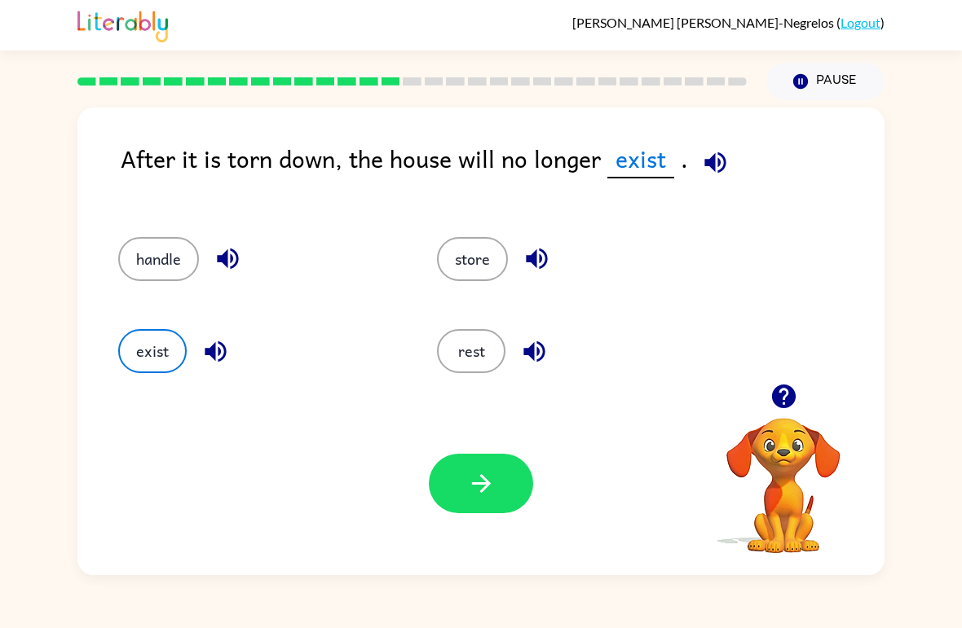
click at [456, 510] on button "button" at bounding box center [481, 484] width 104 height 60
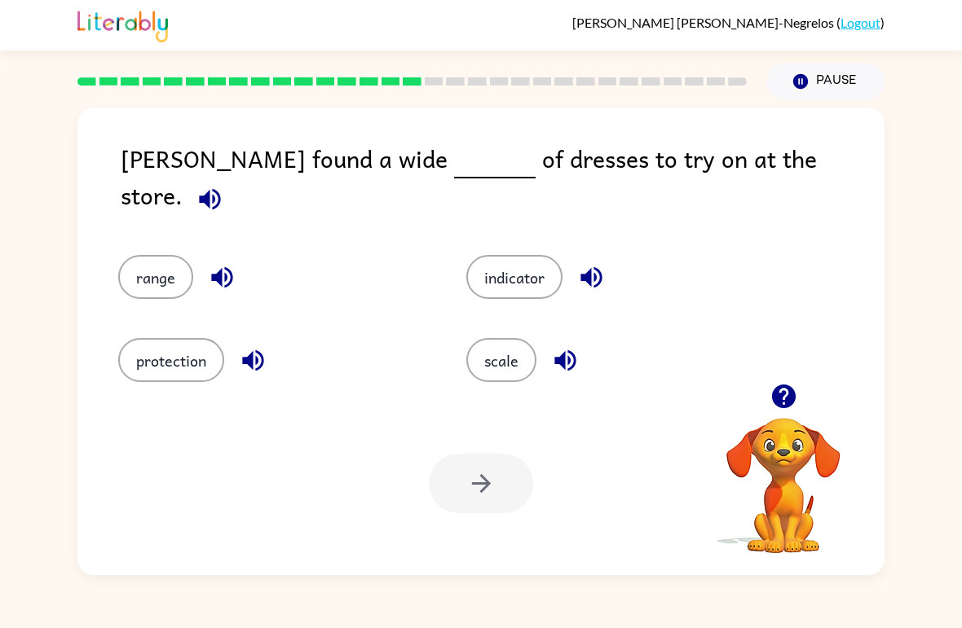
click at [224, 185] on icon "button" at bounding box center [210, 199] width 29 height 29
click at [487, 356] on button "scale" at bounding box center [501, 360] width 70 height 44
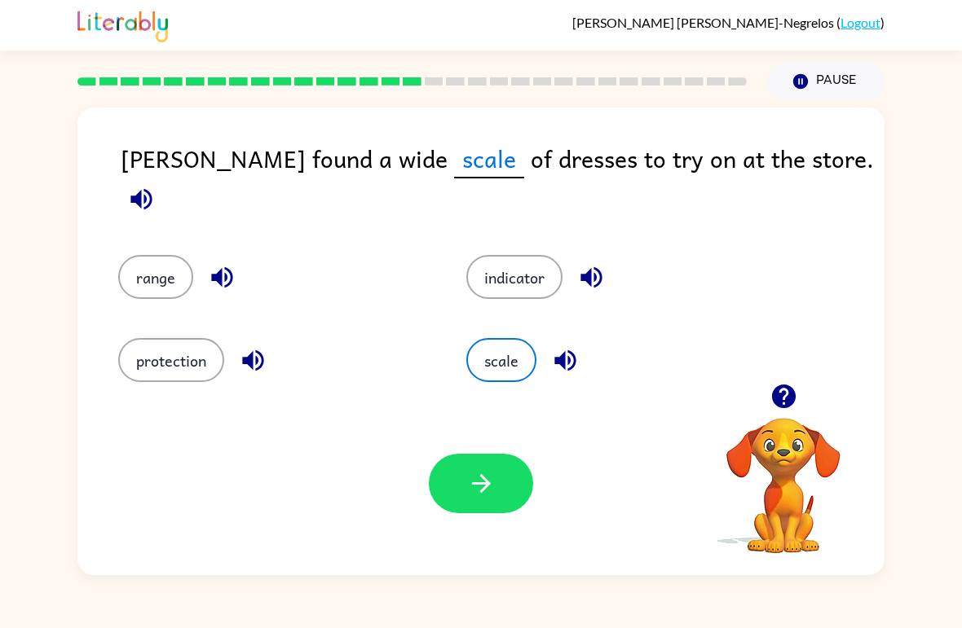
click at [464, 489] on button "button" at bounding box center [481, 484] width 104 height 60
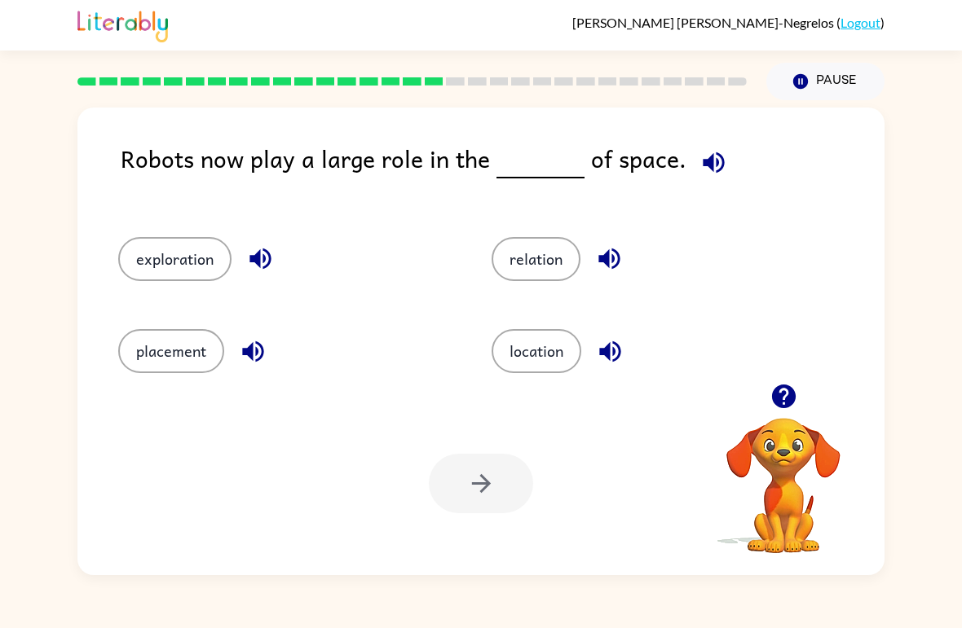
click at [714, 159] on icon "button" at bounding box center [713, 162] width 29 height 29
click at [531, 352] on button "location" at bounding box center [537, 351] width 90 height 44
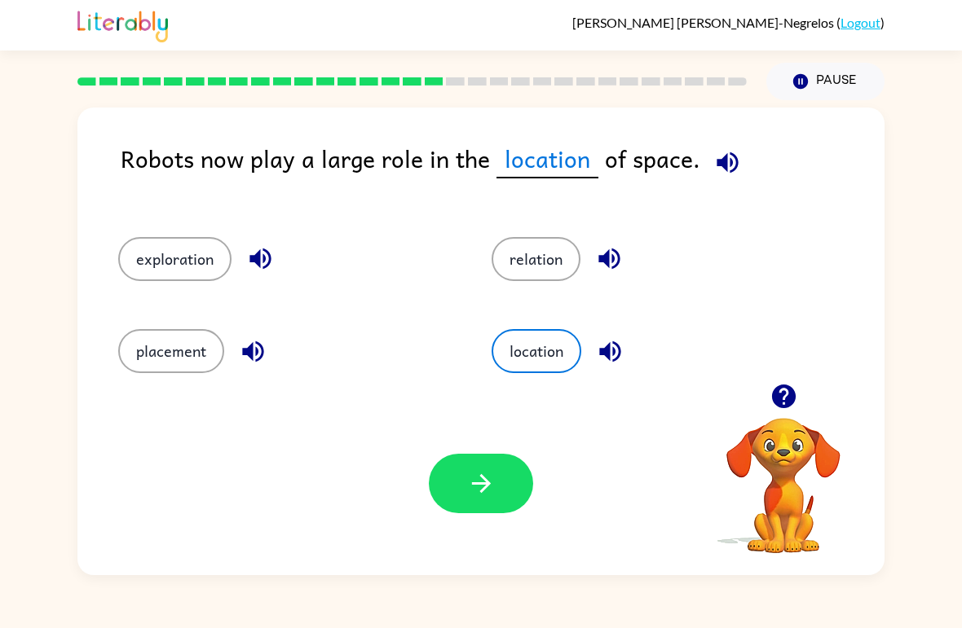
click at [452, 486] on button "button" at bounding box center [481, 484] width 104 height 60
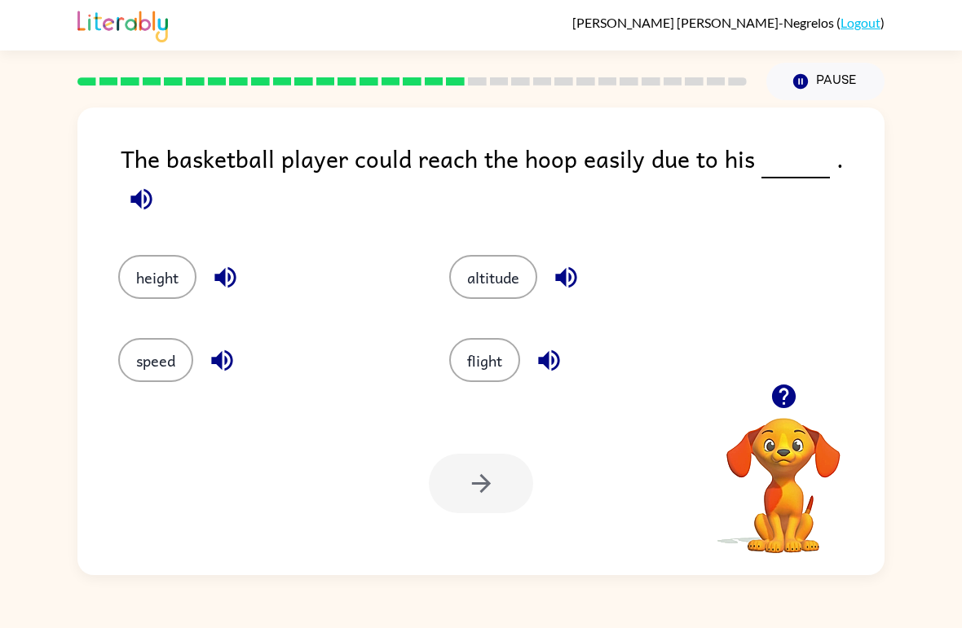
click at [152, 188] on icon "button" at bounding box center [140, 198] width 21 height 21
click at [162, 257] on button "height" at bounding box center [157, 277] width 78 height 44
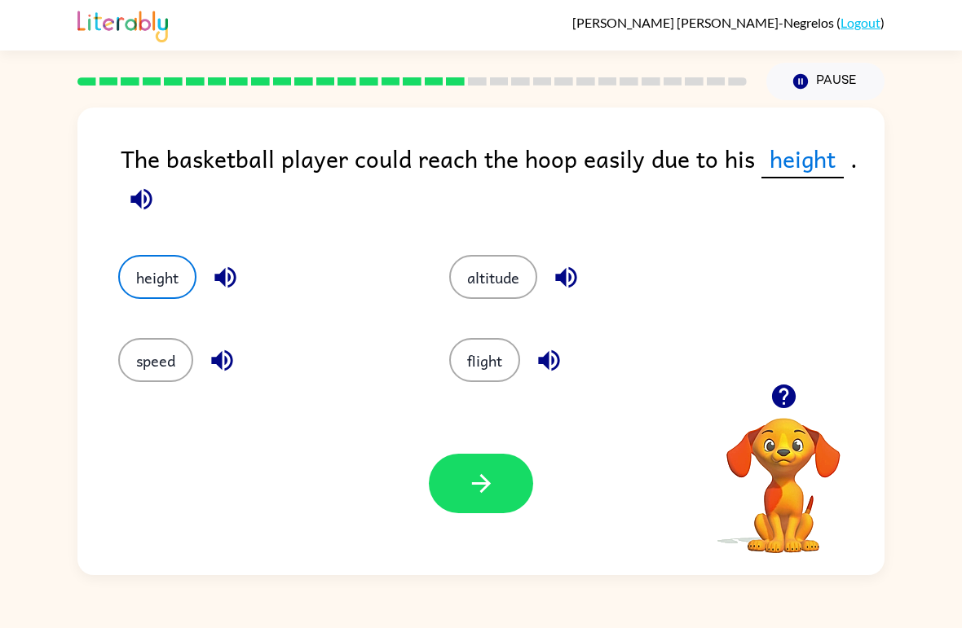
click at [455, 488] on button "button" at bounding box center [481, 484] width 104 height 60
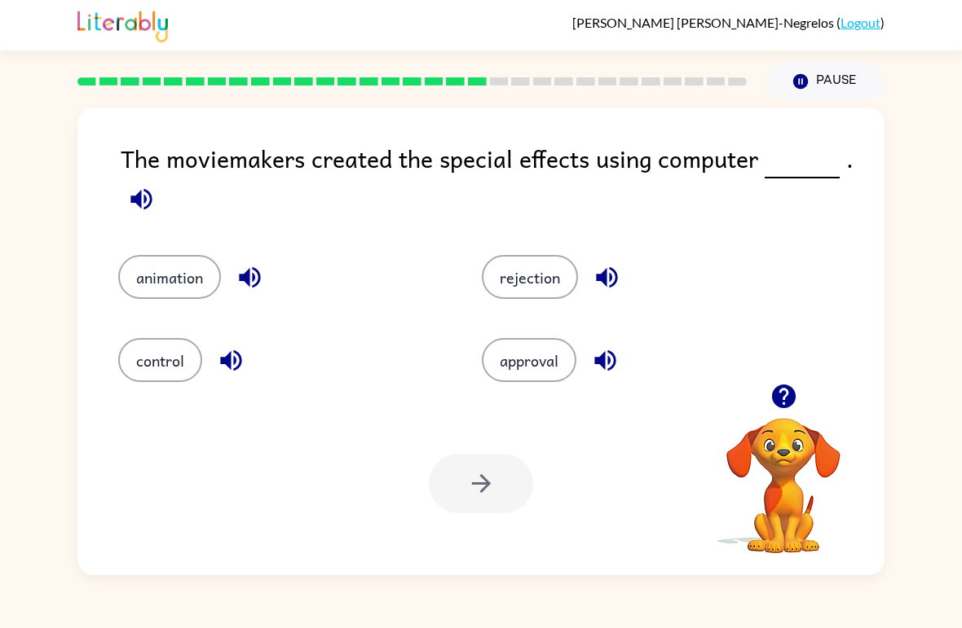
click at [139, 205] on icon "button" at bounding box center [140, 198] width 21 height 21
click at [165, 295] on button "animation" at bounding box center [169, 277] width 103 height 44
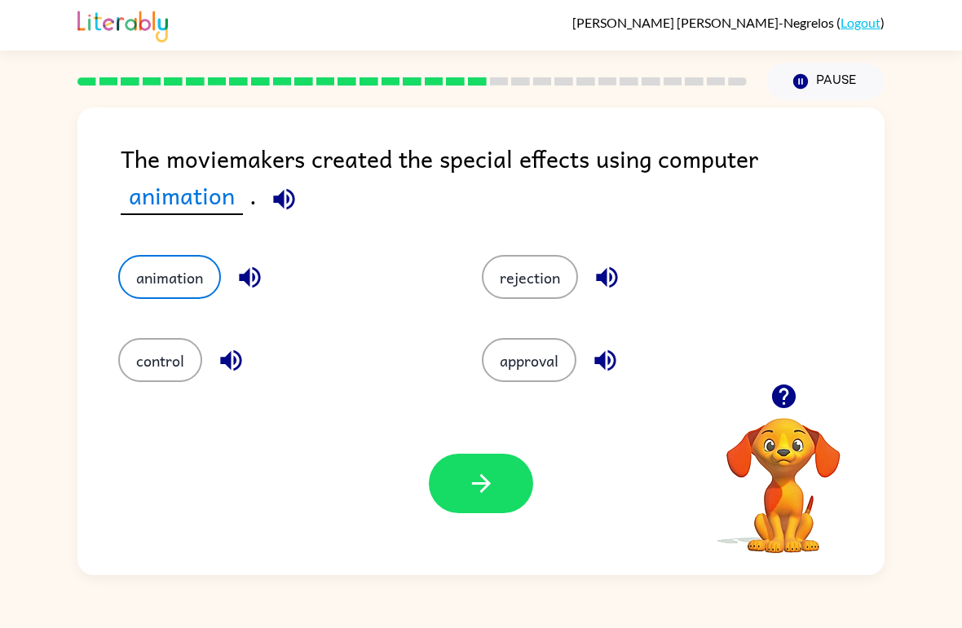
click at [487, 475] on icon "button" at bounding box center [481, 484] width 29 height 29
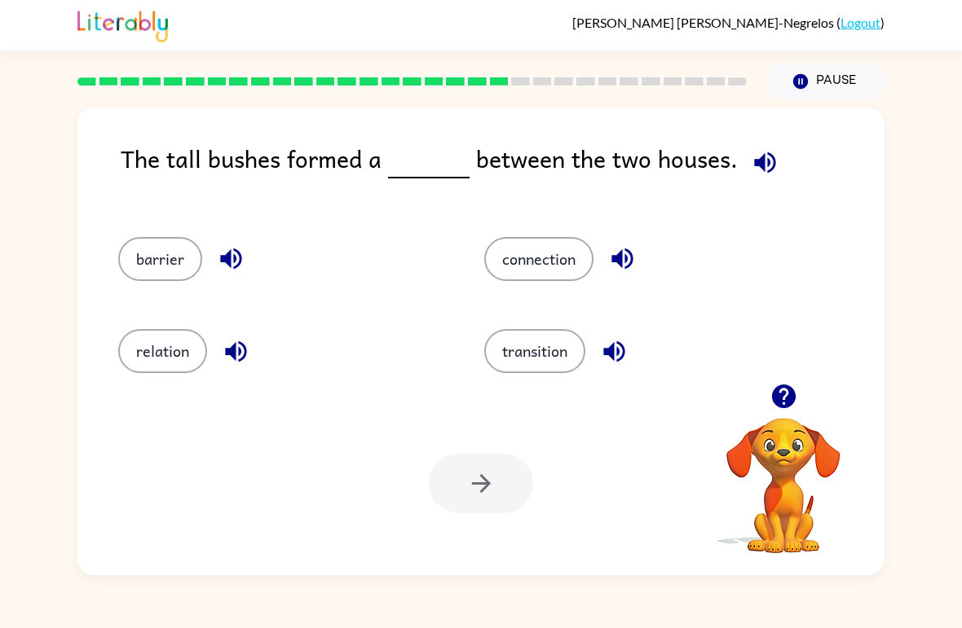
click at [798, 159] on div "The tall bushes formed a between the two houses." at bounding box center [503, 172] width 764 height 64
click at [744, 166] on button "button" at bounding box center [765, 163] width 42 height 42
click at [744, 163] on button "button" at bounding box center [765, 163] width 42 height 42
click at [164, 245] on button "barrier" at bounding box center [160, 259] width 84 height 44
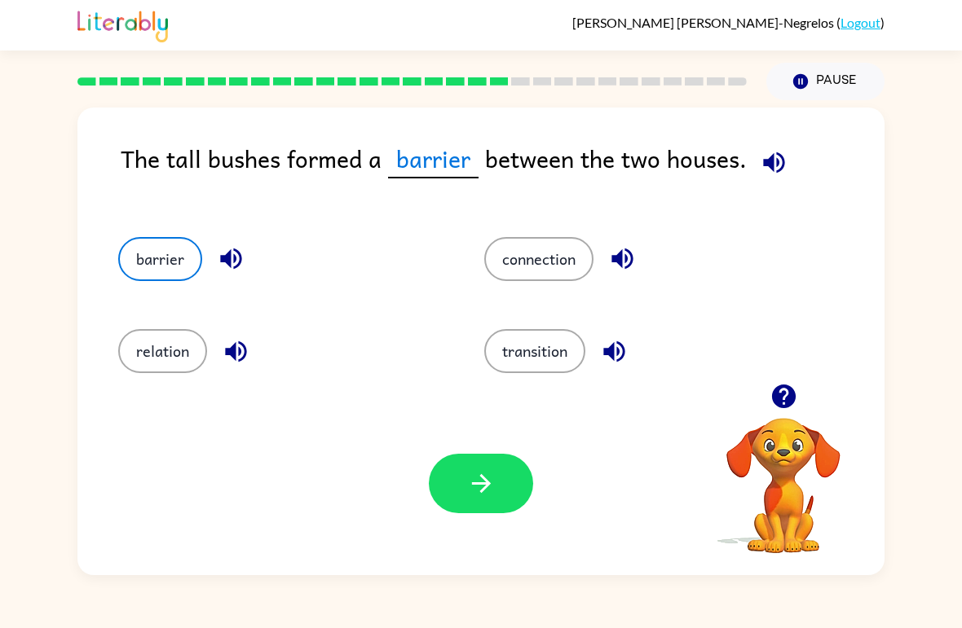
click at [475, 473] on icon "button" at bounding box center [481, 484] width 29 height 29
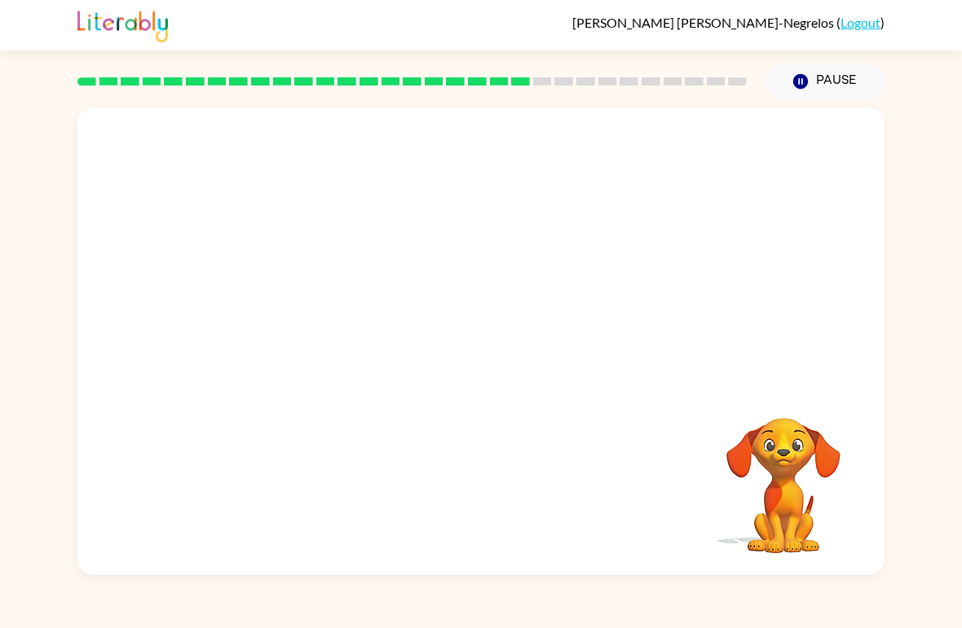
click at [351, 434] on div "Your browser must support playing .mp4 files to use Literably. Please try using…" at bounding box center [480, 342] width 807 height 468
click at [342, 424] on div "Your browser must support playing .mp4 files to use Literably. Please try using…" at bounding box center [480, 342] width 807 height 468
click at [362, 424] on div "Your browser must support playing .mp4 files to use Literably. Please try using…" at bounding box center [480, 342] width 807 height 468
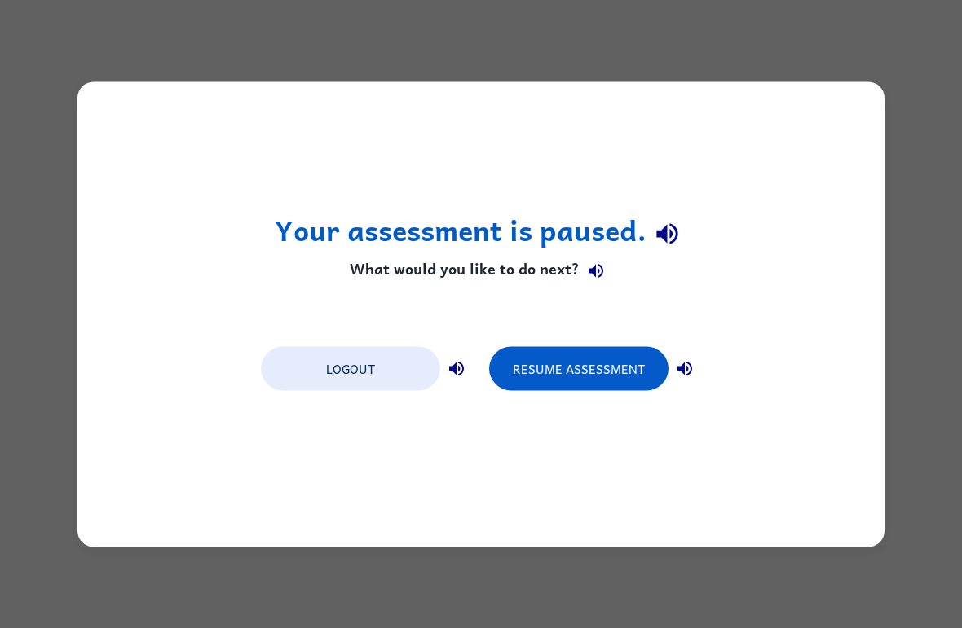
click at [611, 377] on button "Resume Assessment" at bounding box center [578, 368] width 179 height 44
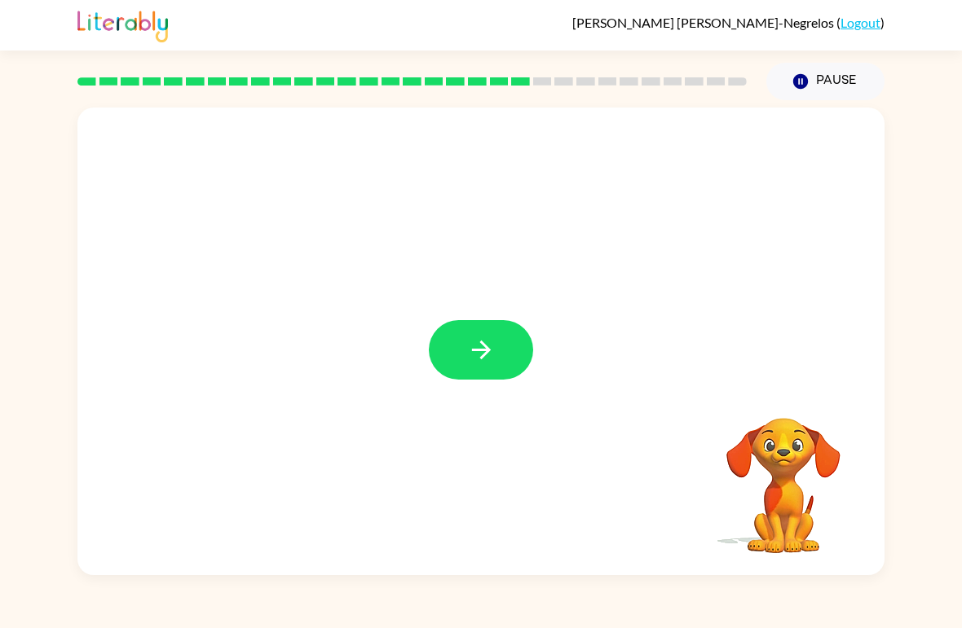
click at [524, 358] on button "button" at bounding box center [481, 350] width 104 height 60
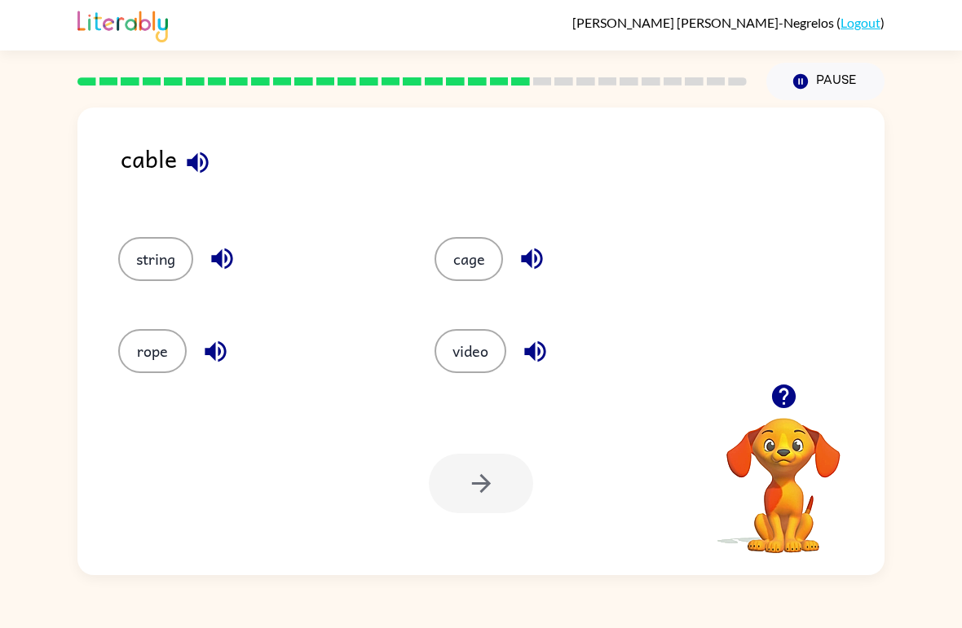
click at [165, 355] on button "rope" at bounding box center [152, 351] width 68 height 44
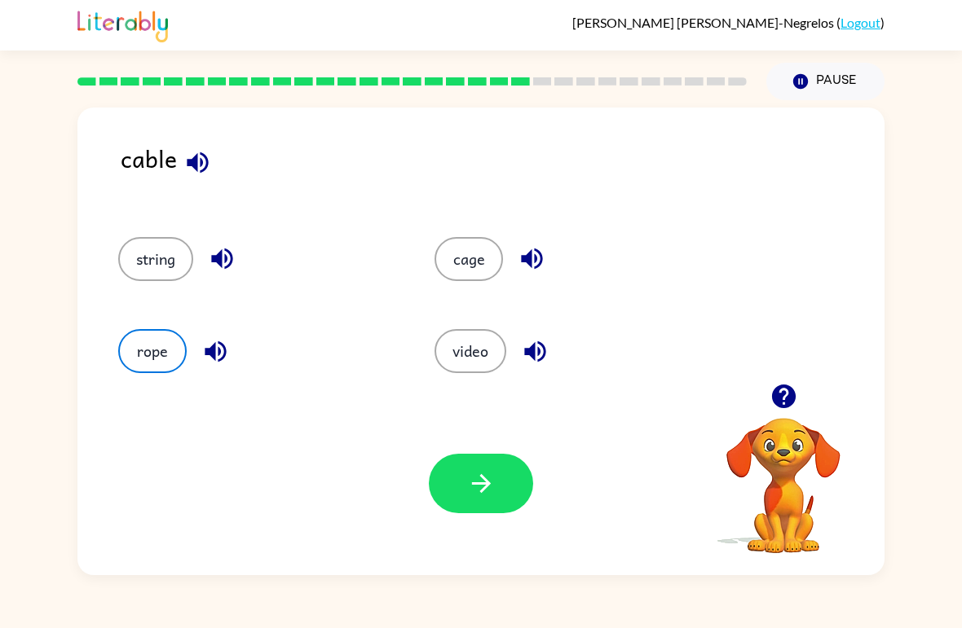
click at [160, 262] on button "string" at bounding box center [155, 259] width 75 height 44
click at [151, 349] on button "rope" at bounding box center [152, 351] width 68 height 44
click at [485, 491] on icon "button" at bounding box center [481, 484] width 29 height 29
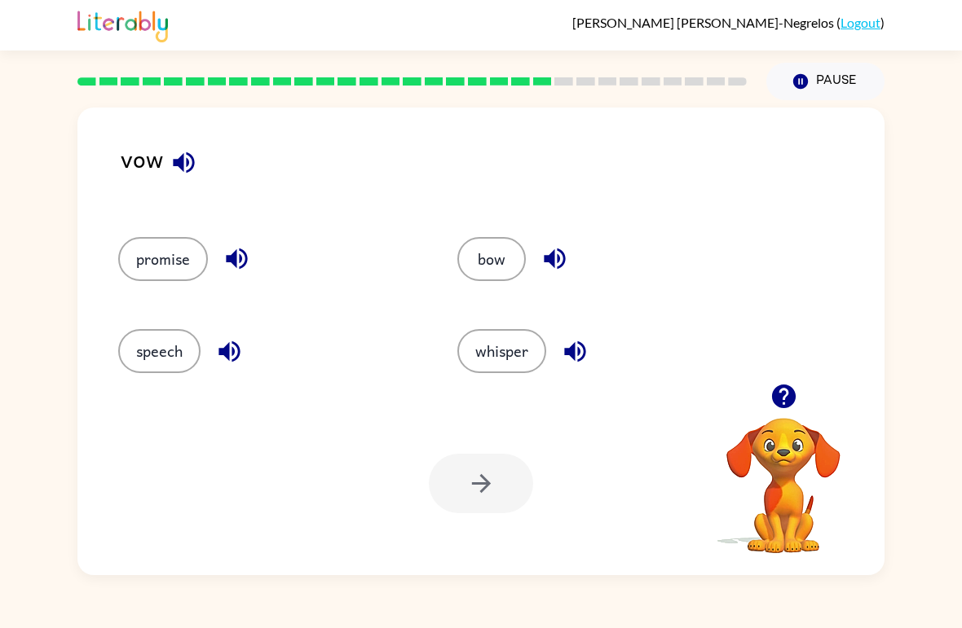
click at [496, 259] on button "bow" at bounding box center [491, 259] width 68 height 44
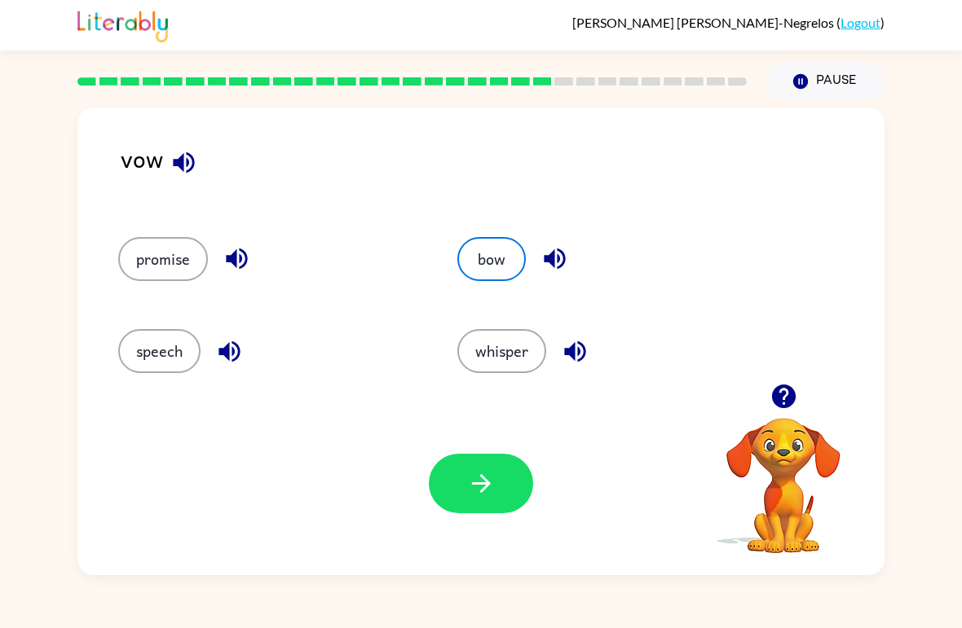
click at [476, 486] on icon "button" at bounding box center [481, 484] width 29 height 29
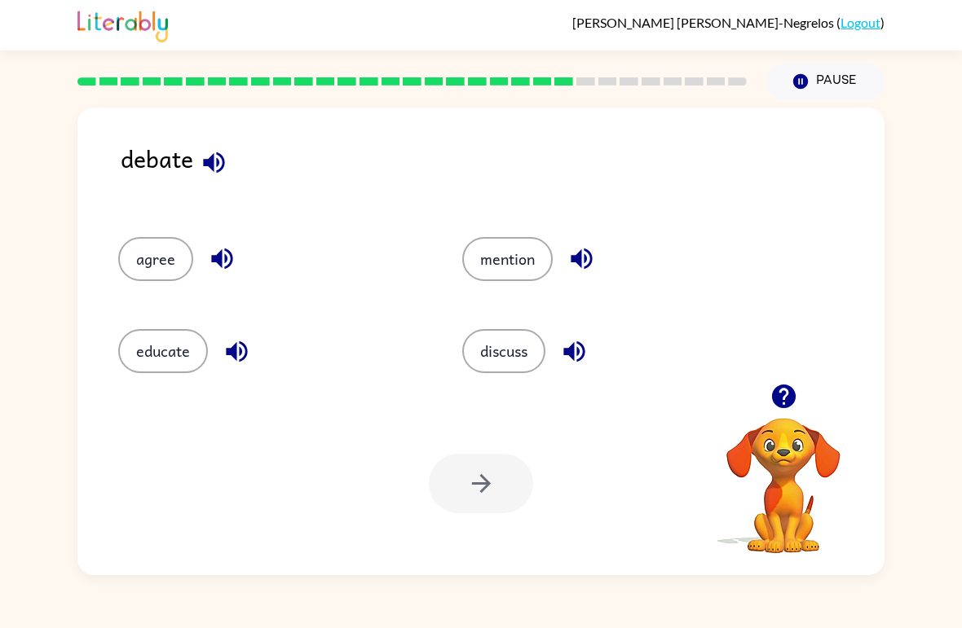
click at [179, 258] on button "agree" at bounding box center [155, 259] width 75 height 44
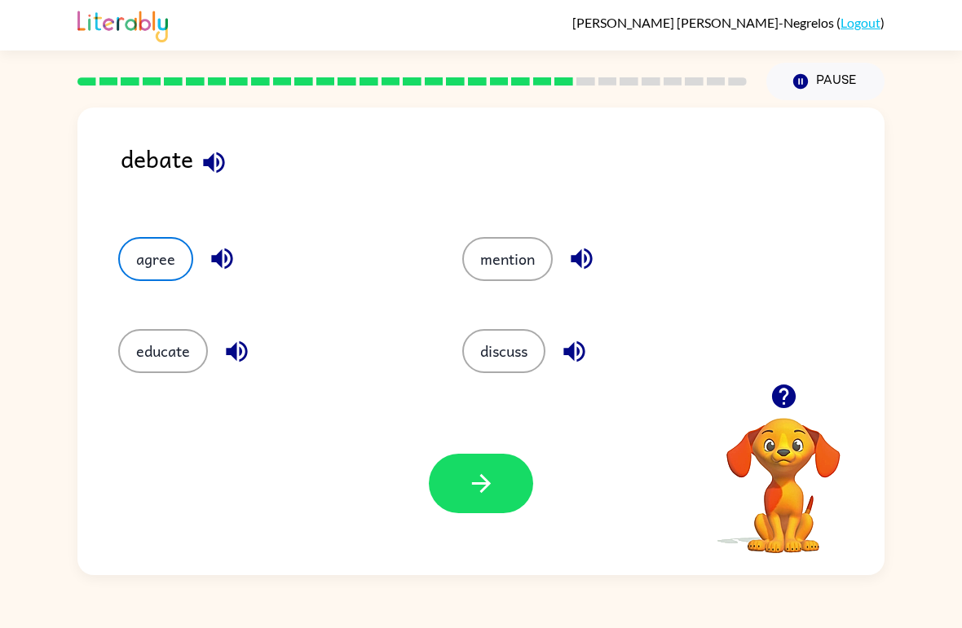
click at [504, 478] on button "button" at bounding box center [481, 484] width 104 height 60
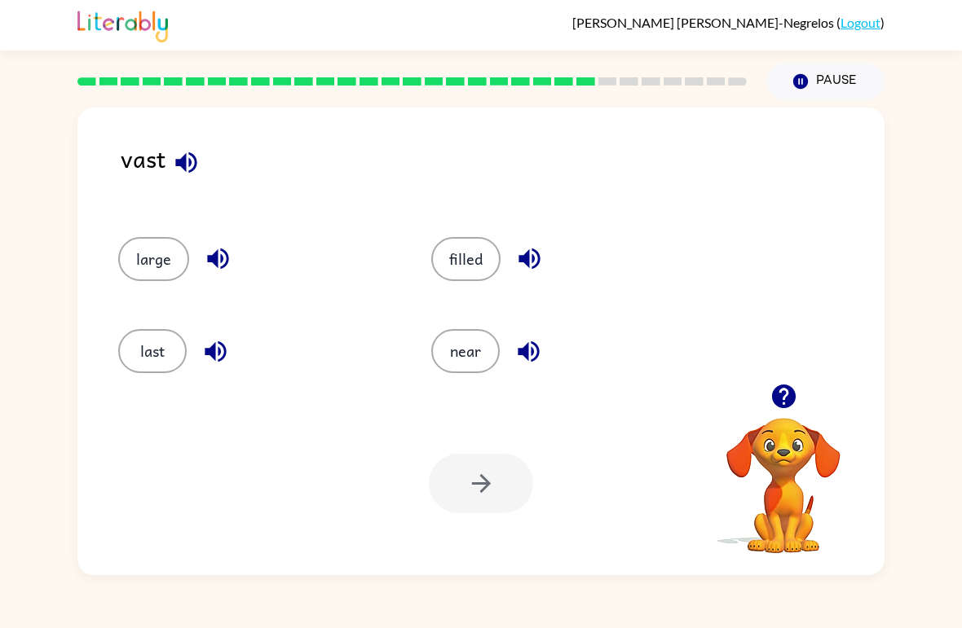
click at [465, 353] on button "near" at bounding box center [465, 351] width 68 height 44
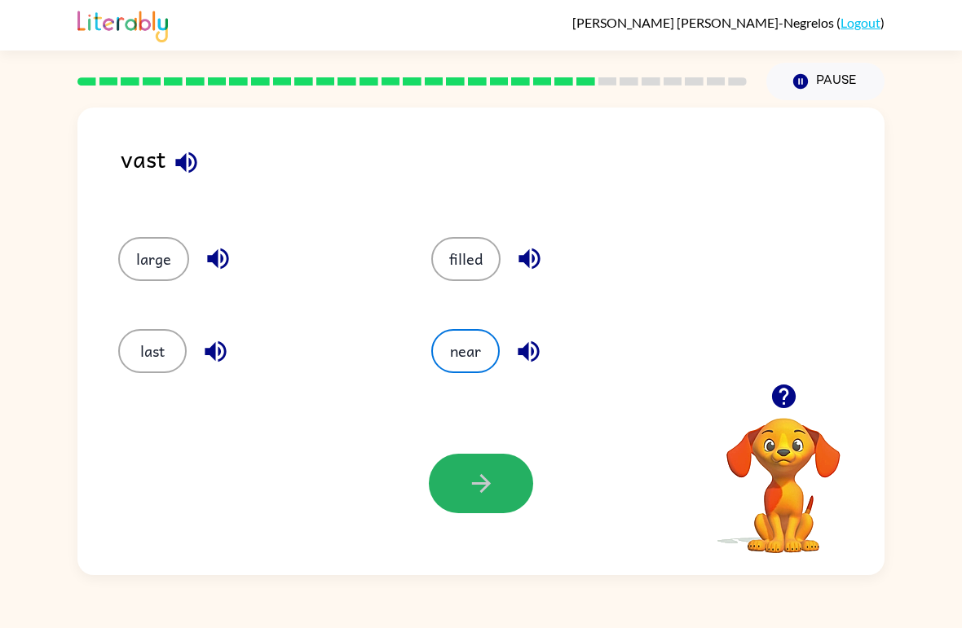
click at [485, 483] on icon "button" at bounding box center [481, 484] width 29 height 29
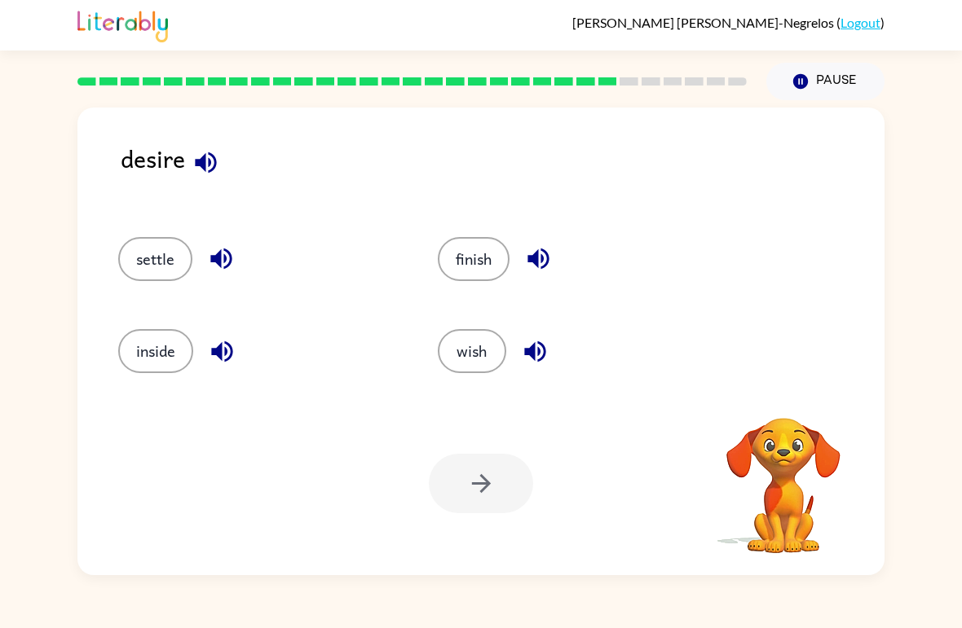
click at [460, 355] on button "wish" at bounding box center [472, 351] width 68 height 44
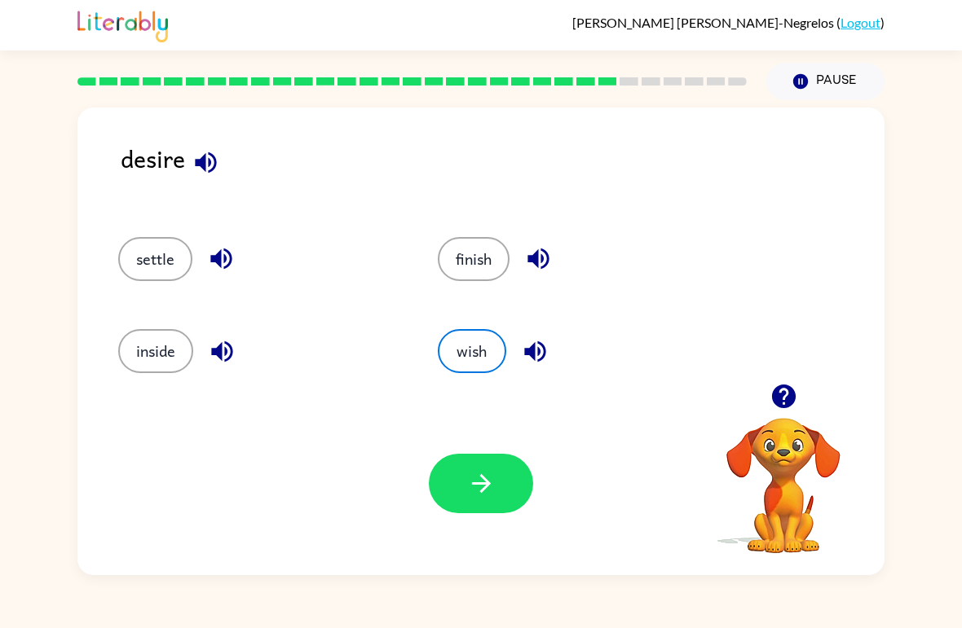
click at [487, 494] on icon "button" at bounding box center [481, 484] width 29 height 29
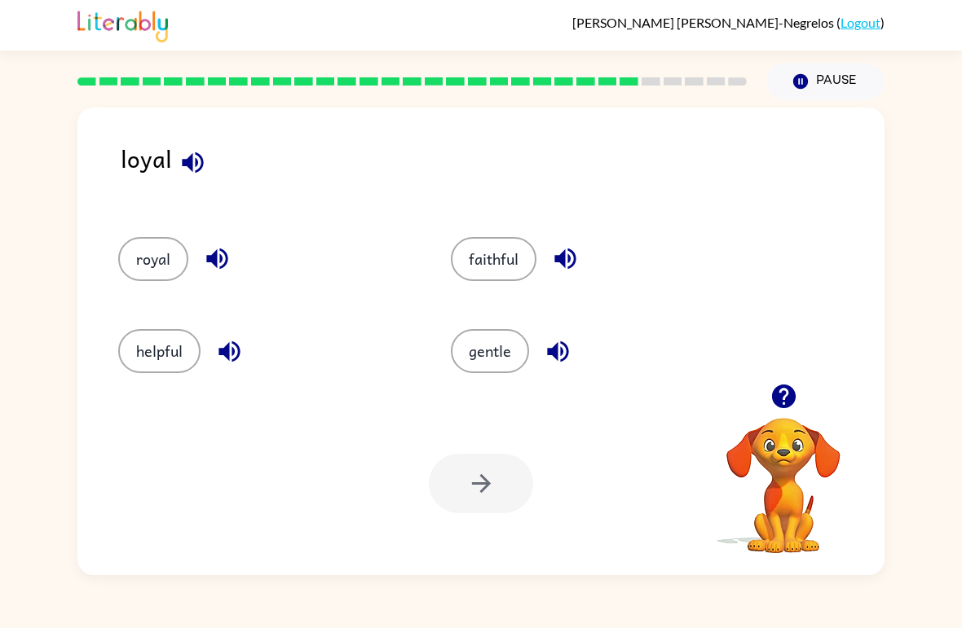
click at [502, 255] on button "faithful" at bounding box center [494, 259] width 86 height 44
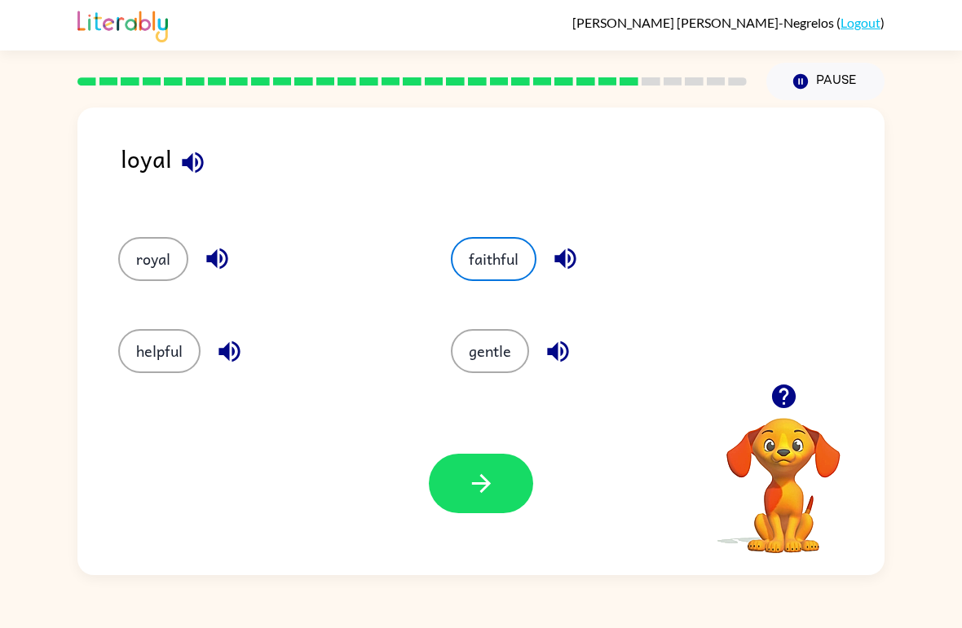
click at [472, 497] on icon "button" at bounding box center [481, 484] width 29 height 29
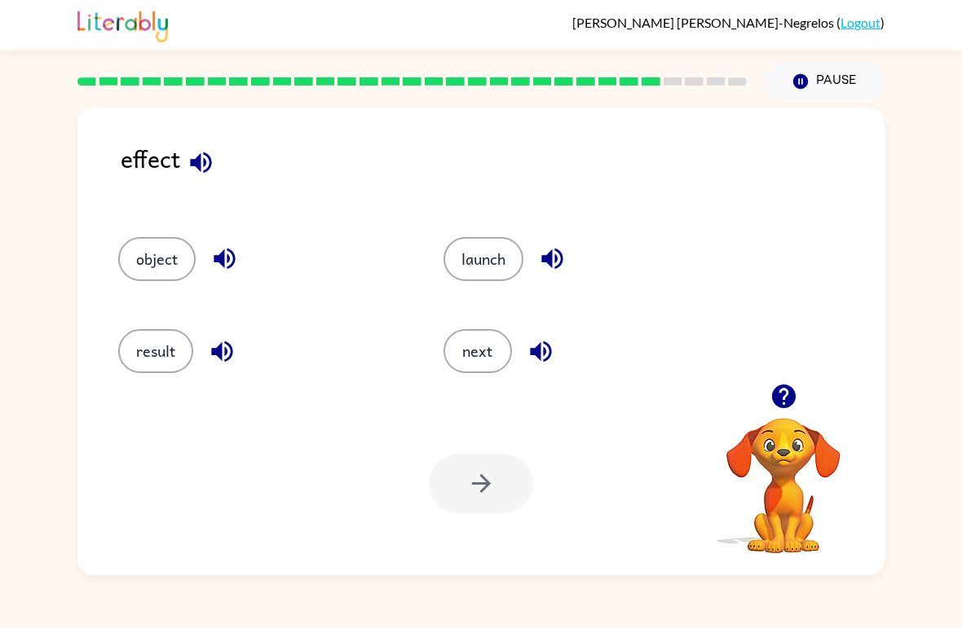
click at [165, 341] on button "result" at bounding box center [155, 351] width 75 height 44
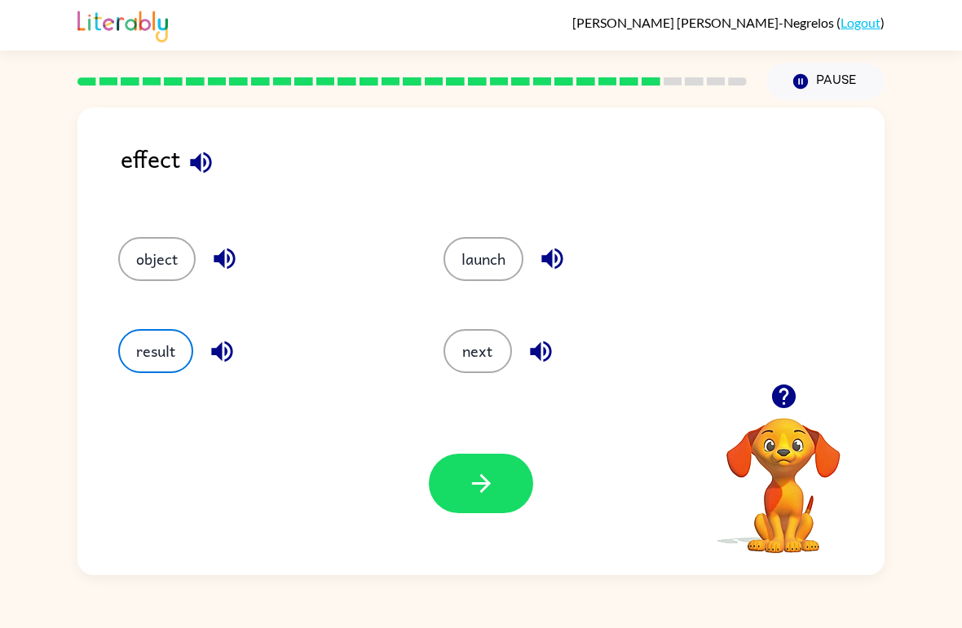
click at [484, 485] on icon "button" at bounding box center [480, 483] width 19 height 19
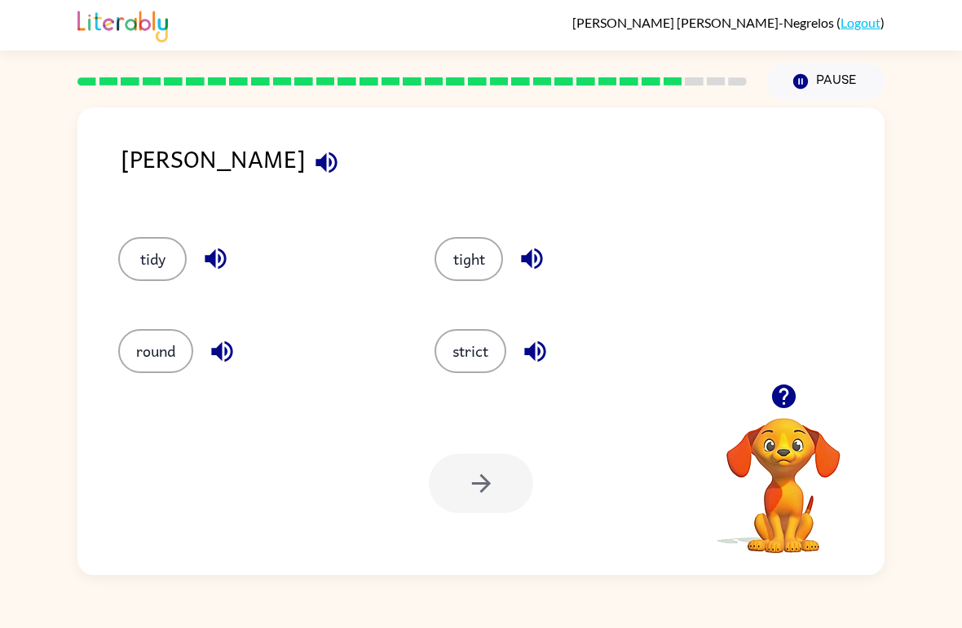
click at [467, 240] on button "tight" at bounding box center [468, 259] width 68 height 44
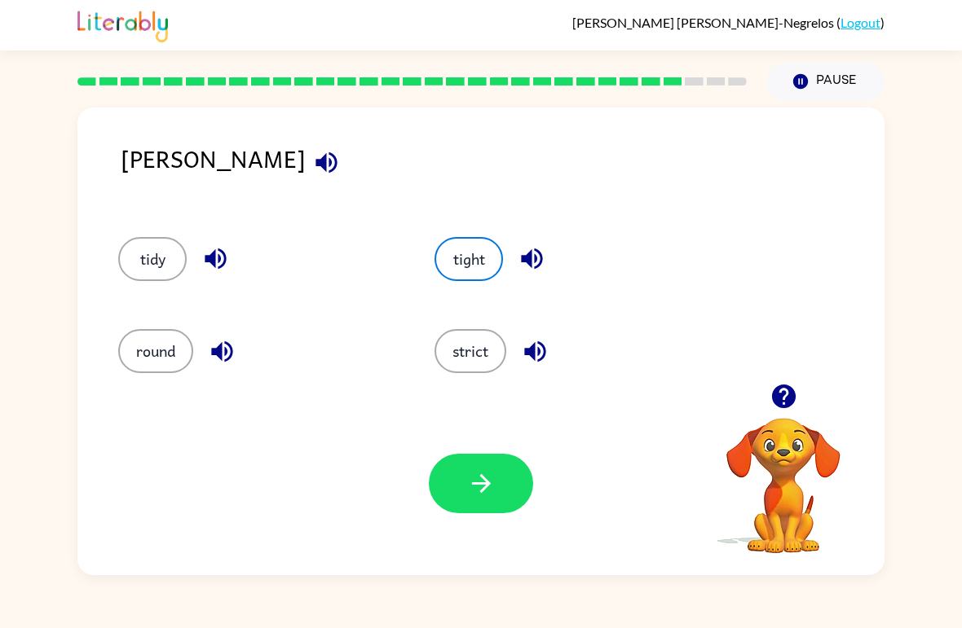
click at [503, 478] on button "button" at bounding box center [481, 484] width 104 height 60
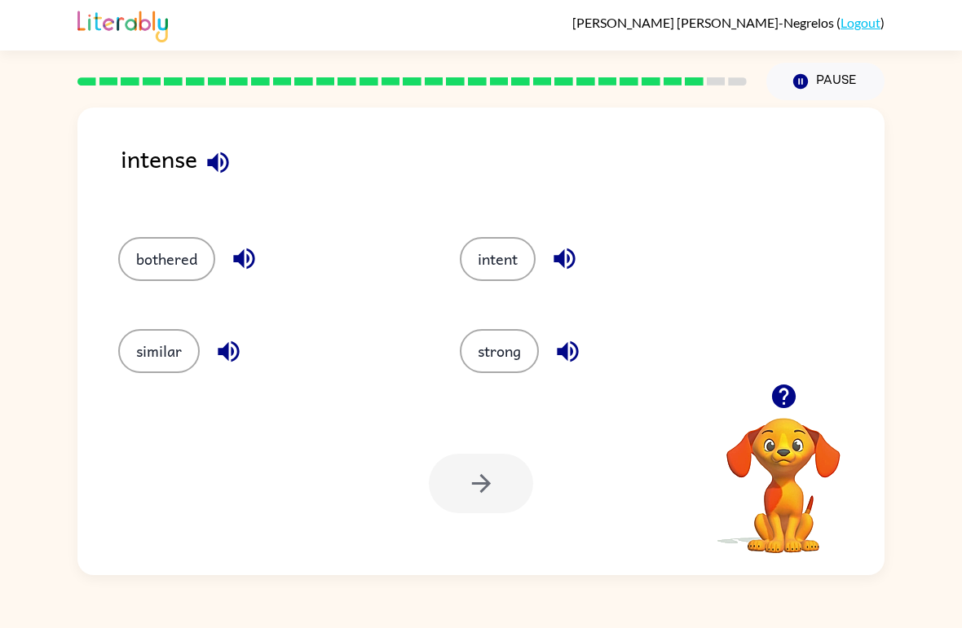
click at [506, 340] on button "strong" at bounding box center [499, 351] width 79 height 44
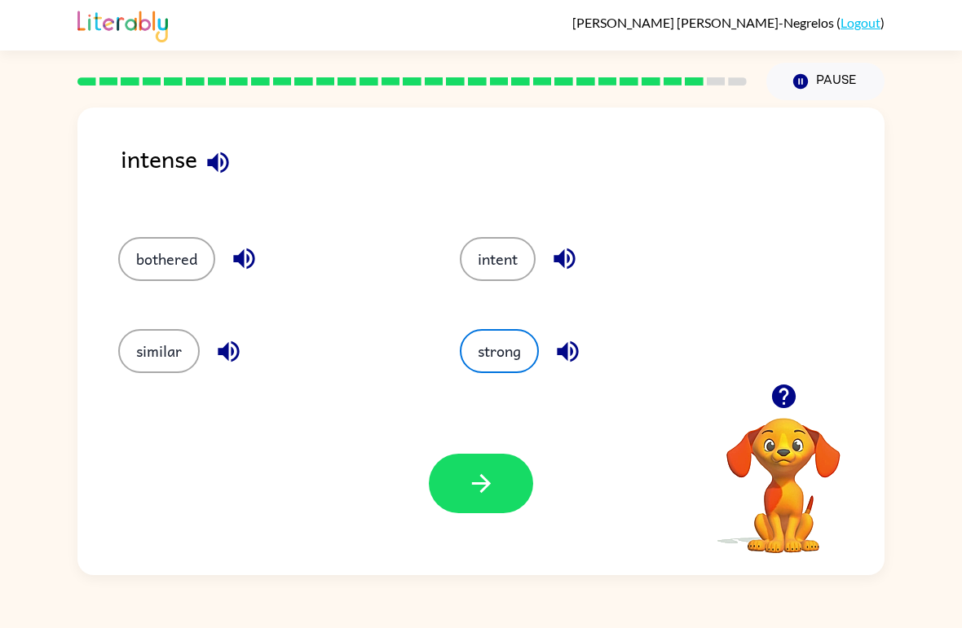
click at [486, 477] on icon "button" at bounding box center [481, 484] width 29 height 29
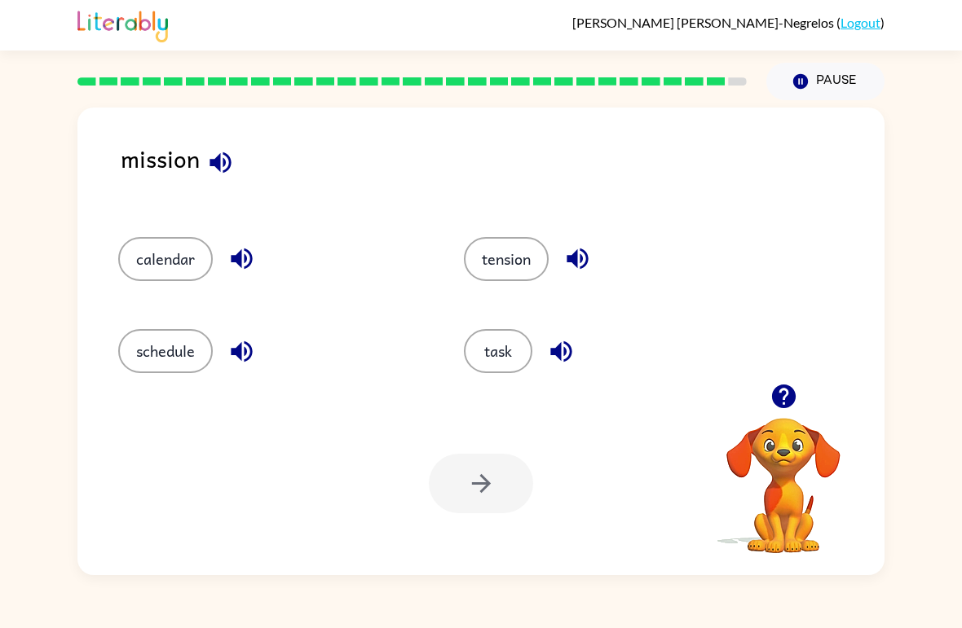
click at [492, 366] on button "task" at bounding box center [498, 351] width 68 height 44
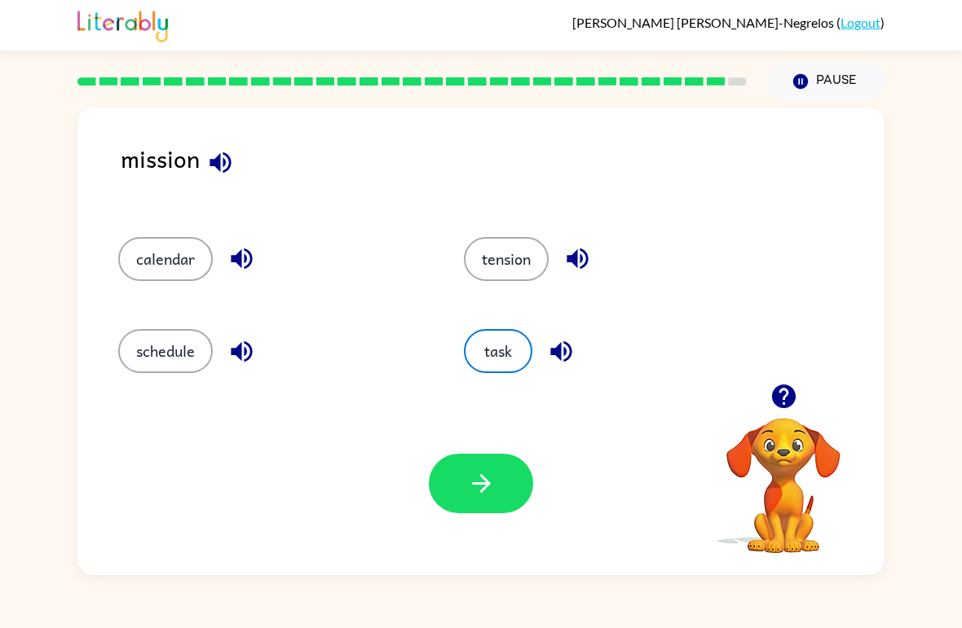
click at [465, 492] on button "button" at bounding box center [481, 484] width 104 height 60
